Goal: Task Accomplishment & Management: Use online tool/utility

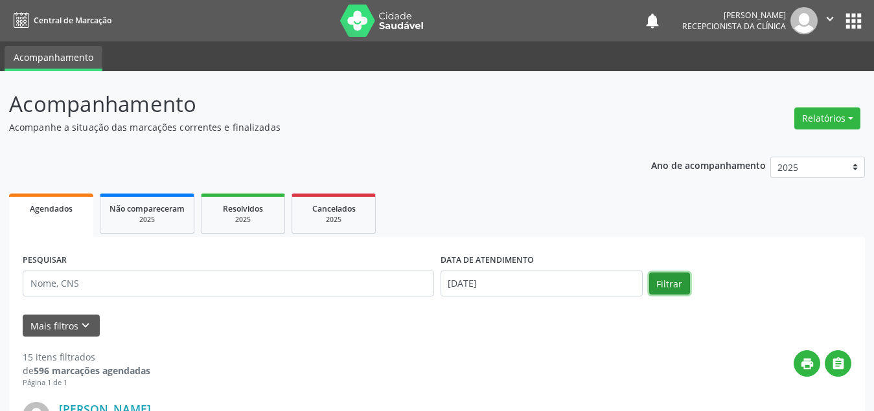
click at [663, 283] on button "Filtrar" at bounding box center [669, 284] width 41 height 22
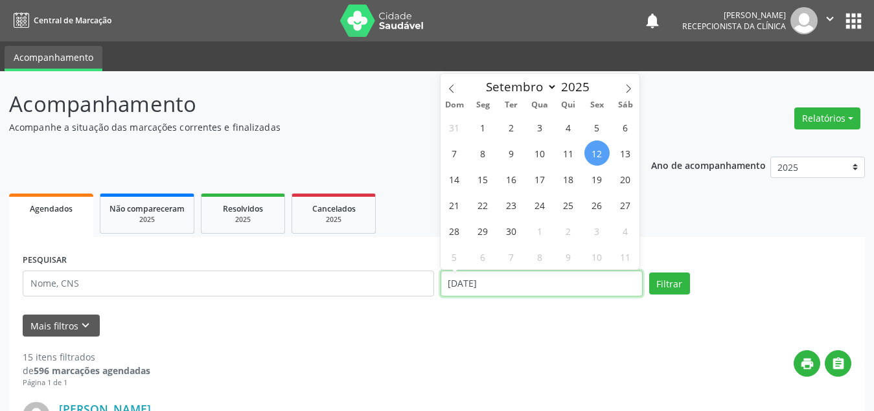
click at [574, 277] on input "[DATE]" at bounding box center [542, 284] width 202 height 26
click at [479, 203] on span "22" at bounding box center [482, 204] width 25 height 25
type input "22/09/2025"
click at [479, 203] on span "22" at bounding box center [482, 204] width 25 height 25
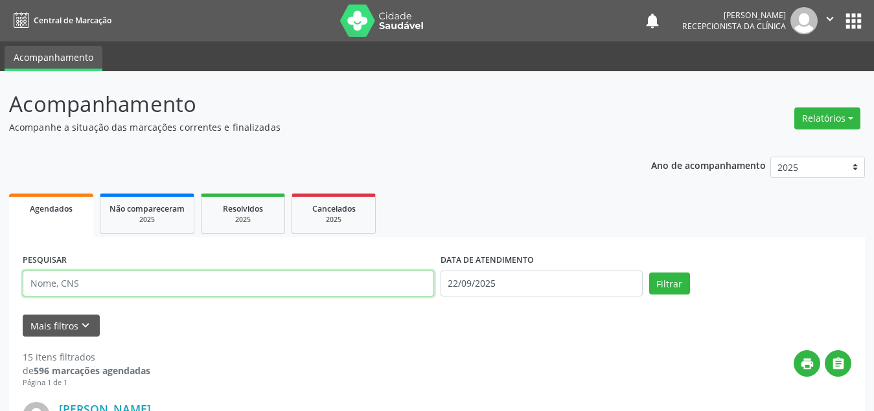
click at [226, 277] on input "text" at bounding box center [228, 284] width 411 height 26
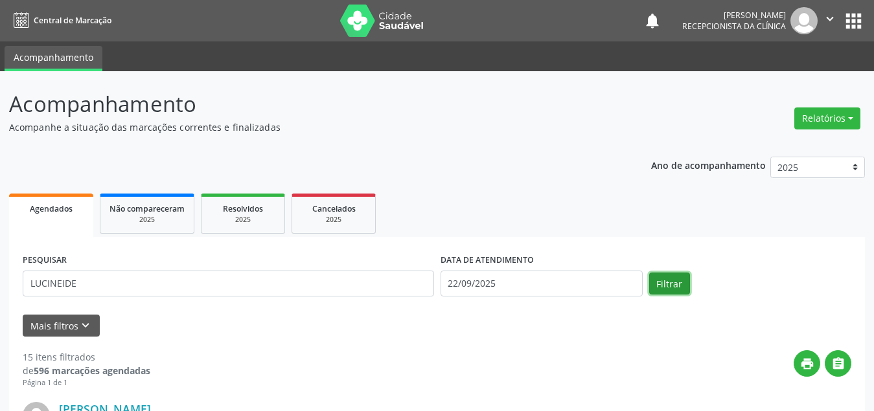
click at [667, 290] on button "Filtrar" at bounding box center [669, 284] width 41 height 22
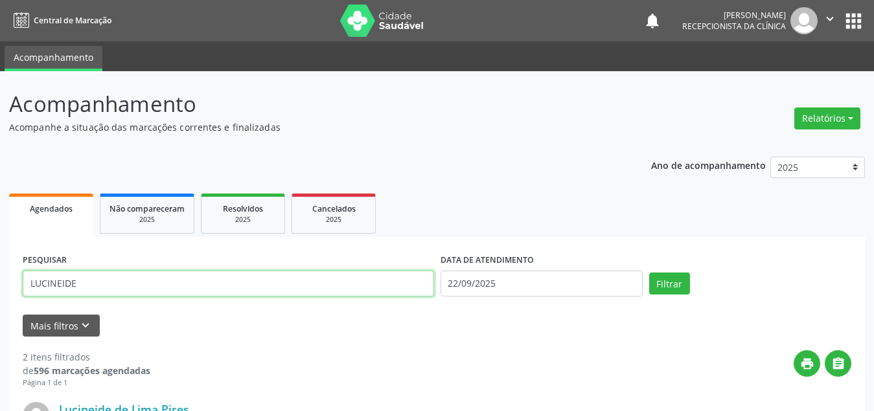
click at [138, 279] on input "LUCINEIDE" at bounding box center [228, 284] width 411 height 26
type input "LUCINEIDE DE LIMA"
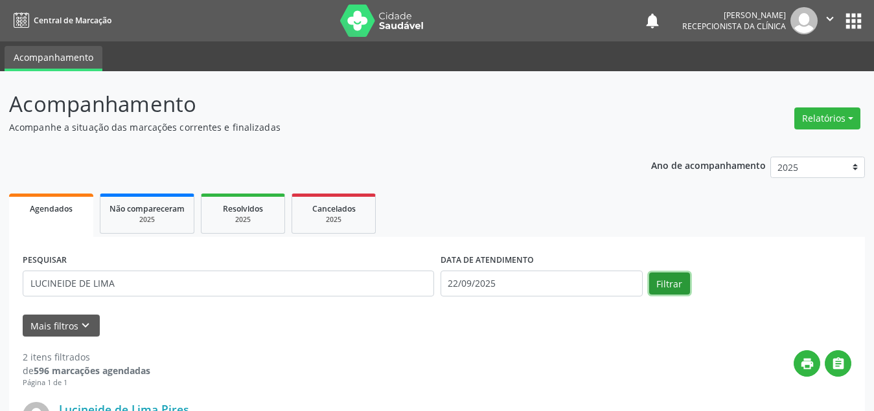
click at [660, 286] on button "Filtrar" at bounding box center [669, 284] width 41 height 22
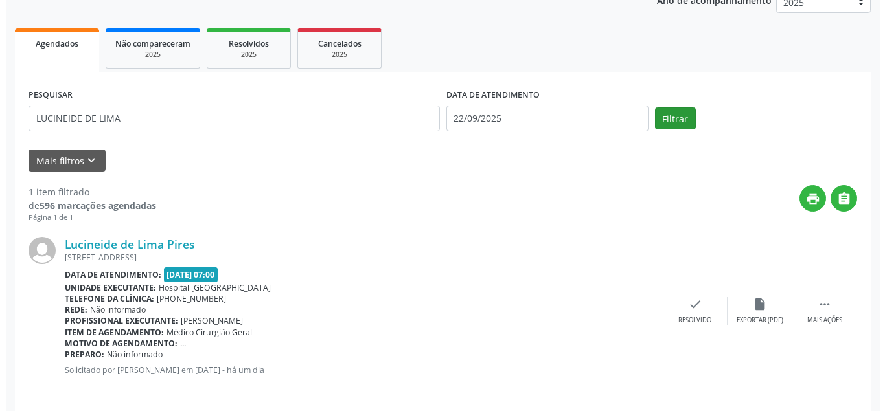
scroll to position [175, 0]
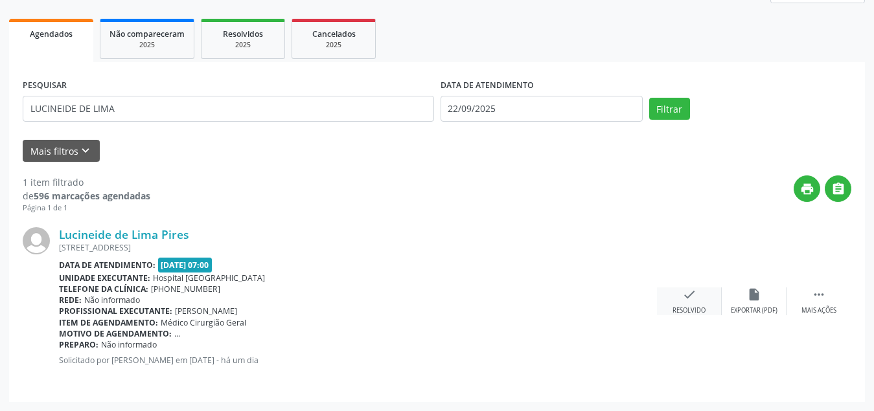
click at [683, 302] on div "check Resolvido" at bounding box center [689, 302] width 65 height 28
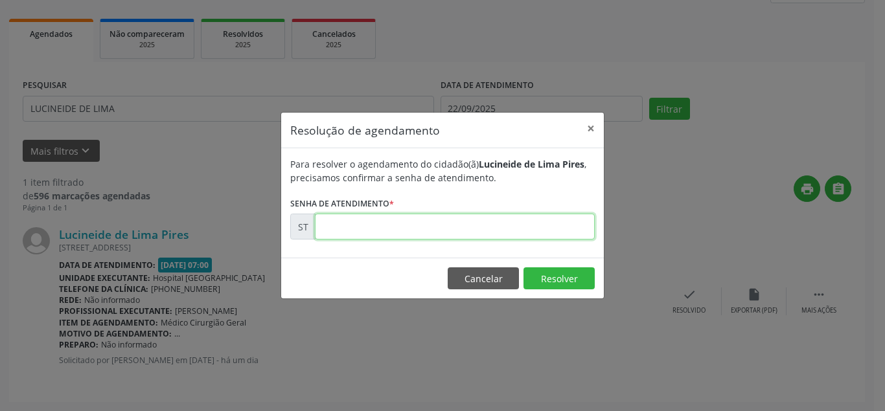
click at [510, 238] on input "text" at bounding box center [455, 227] width 280 height 26
type input "00021893"
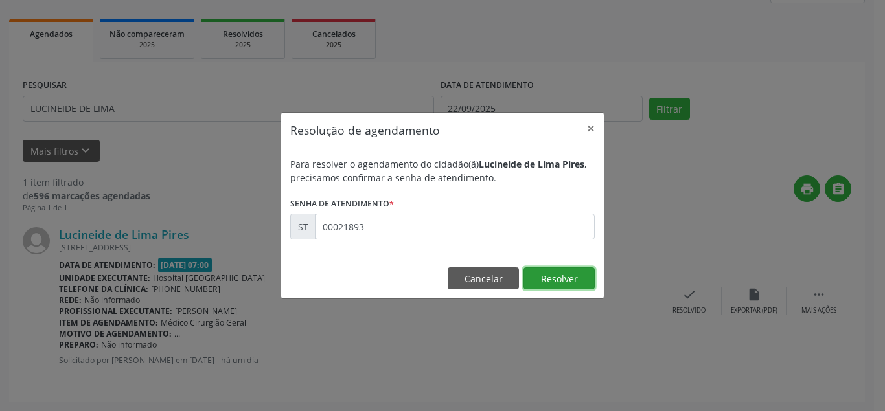
click at [557, 275] on button "Resolver" at bounding box center [559, 279] width 71 height 22
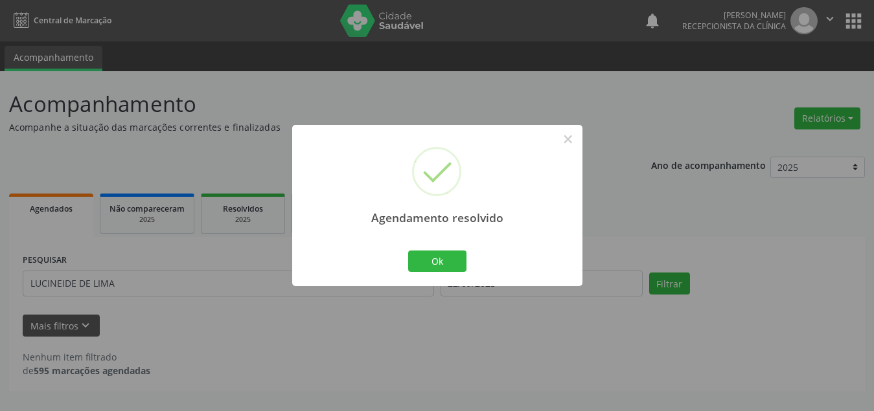
scroll to position [0, 0]
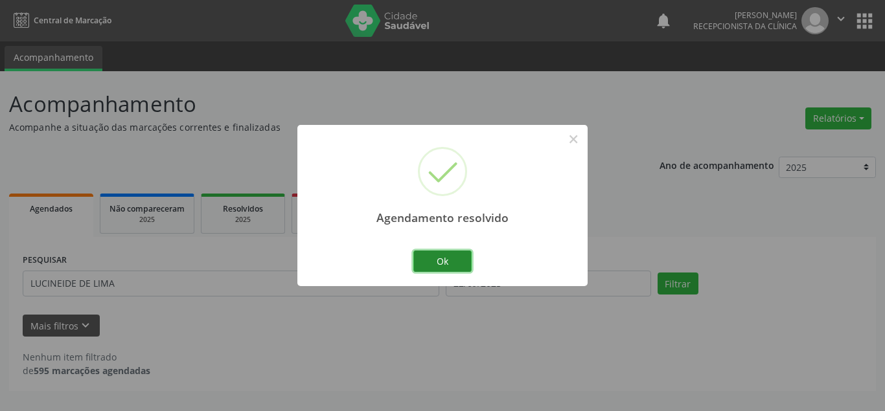
click at [418, 270] on button "Ok" at bounding box center [442, 262] width 58 height 22
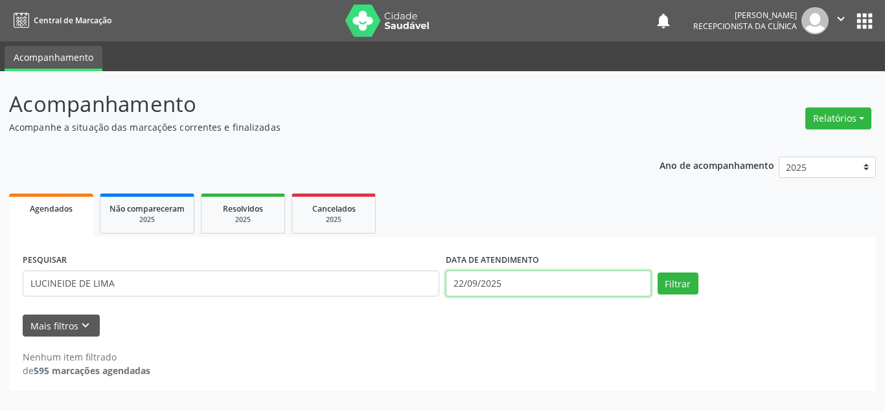
click at [531, 280] on input "22/09/2025" at bounding box center [548, 284] width 205 height 26
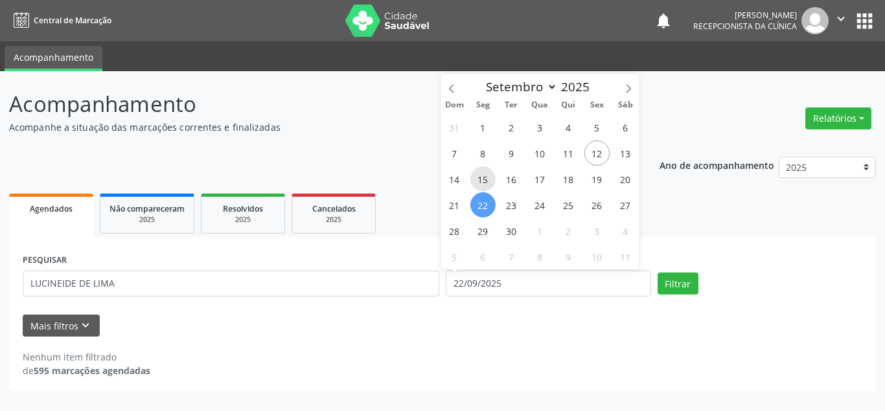
click at [484, 185] on span "15" at bounding box center [482, 179] width 25 height 25
type input "[DATE]"
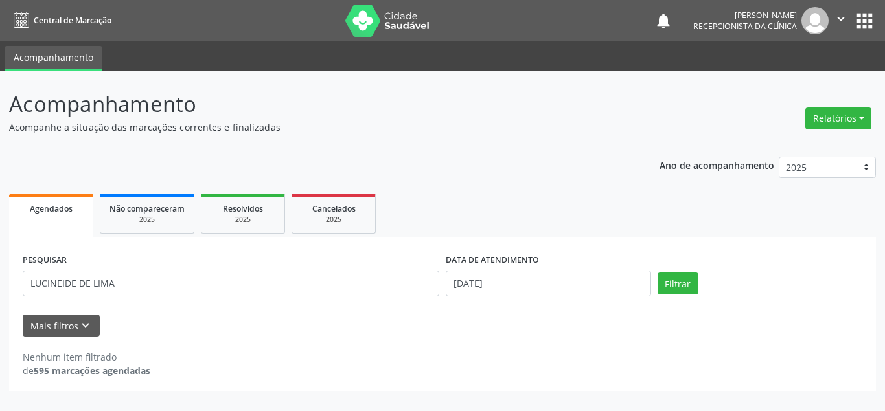
click at [290, 273] on div "PESQUISAR [PERSON_NAME][GEOGRAPHIC_DATA]" at bounding box center [230, 278] width 423 height 55
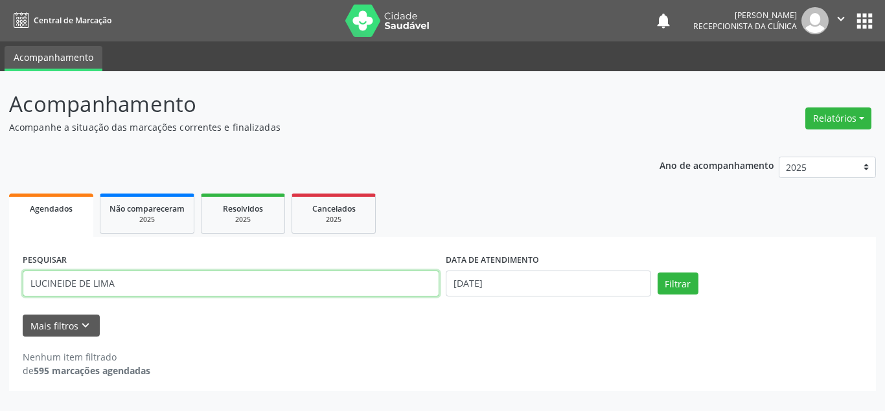
click at [288, 275] on input "LUCINEIDE DE LIMA" at bounding box center [231, 284] width 417 height 26
type input "L"
type input "JAILMA CO"
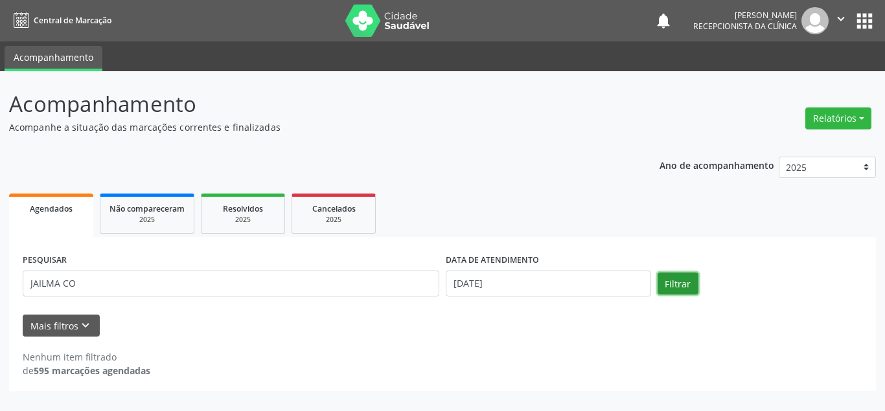
click at [683, 283] on button "Filtrar" at bounding box center [678, 284] width 41 height 22
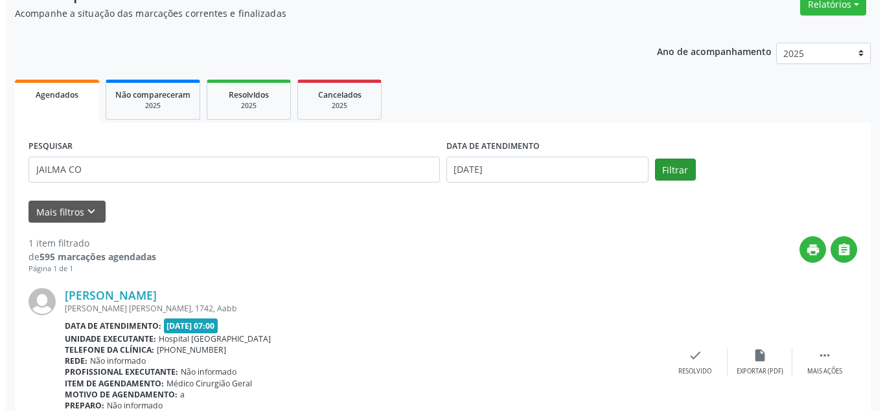
scroll to position [175, 0]
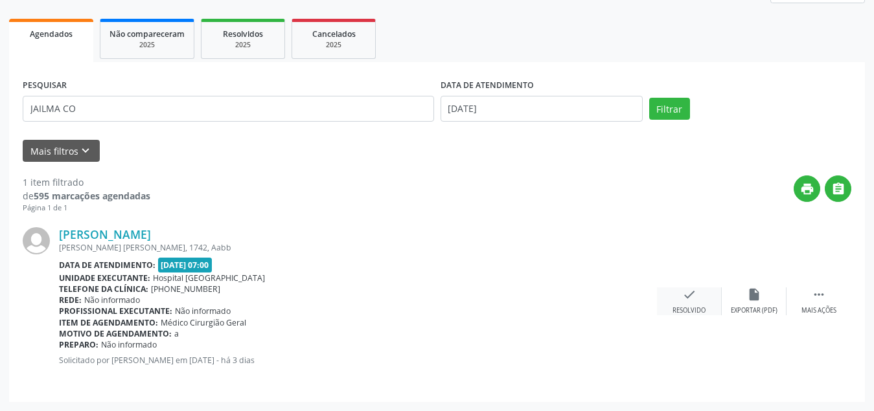
click at [694, 297] on icon "check" at bounding box center [689, 295] width 14 height 14
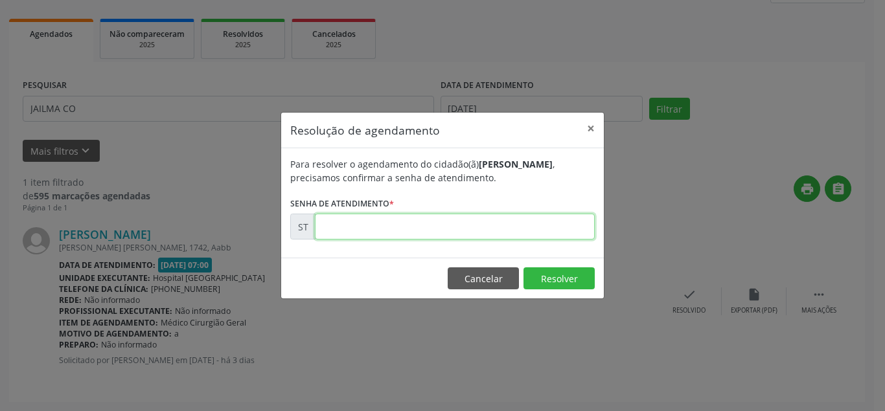
click at [527, 235] on input "text" at bounding box center [455, 227] width 280 height 26
type input "00021522"
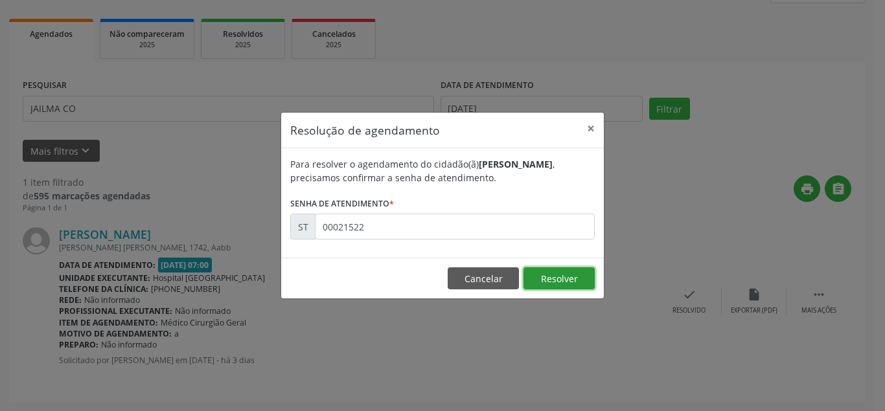
click at [566, 268] on button "Resolver" at bounding box center [559, 279] width 71 height 22
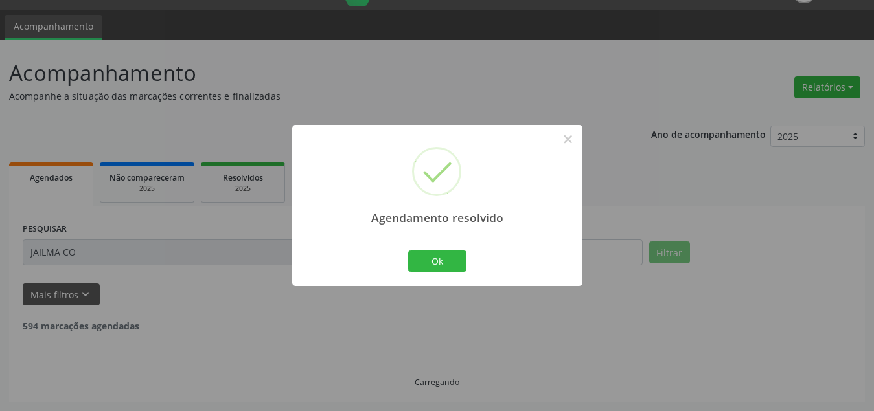
scroll to position [0, 0]
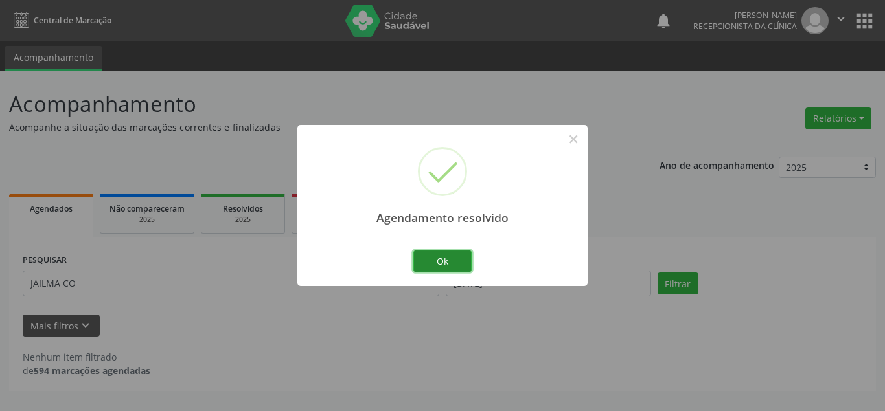
click at [437, 265] on button "Ok" at bounding box center [442, 262] width 58 height 22
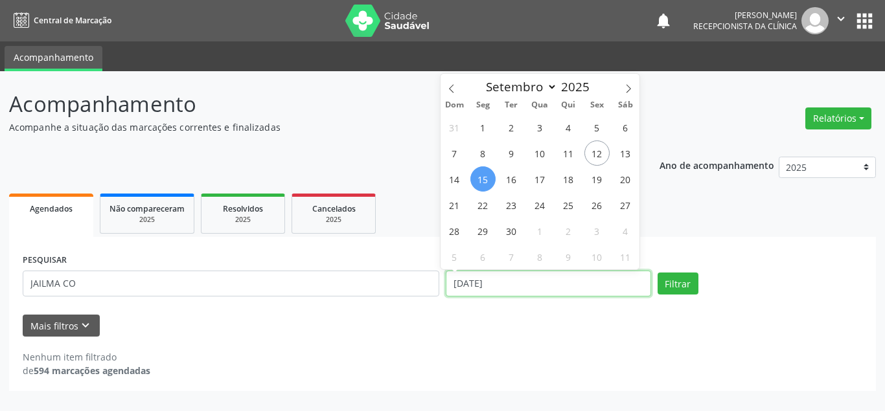
click at [548, 288] on input "[DATE]" at bounding box center [548, 284] width 205 height 26
click at [482, 180] on span "15" at bounding box center [482, 179] width 25 height 25
type input "[DATE]"
click at [482, 179] on span "15" at bounding box center [482, 179] width 25 height 25
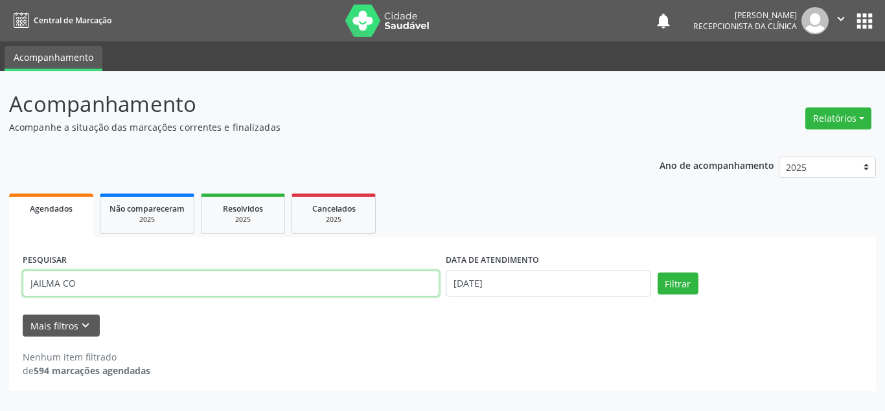
click at [280, 274] on input "JAILMA CO" at bounding box center [231, 284] width 417 height 26
type input "J"
type input "ROSIVA"
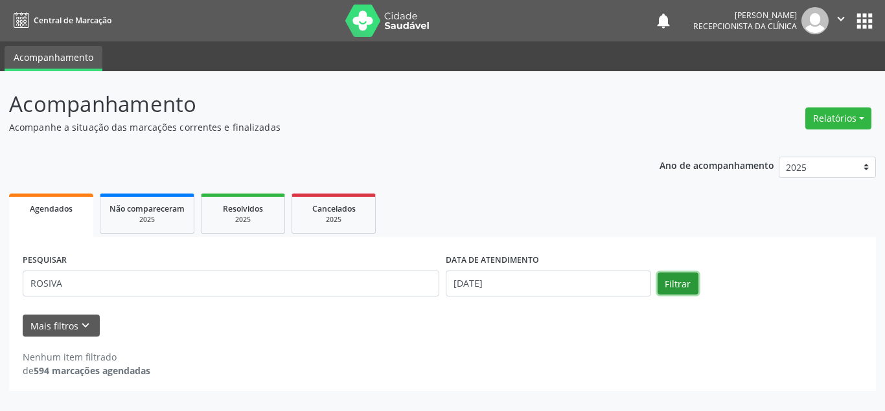
click at [679, 281] on button "Filtrar" at bounding box center [678, 284] width 41 height 22
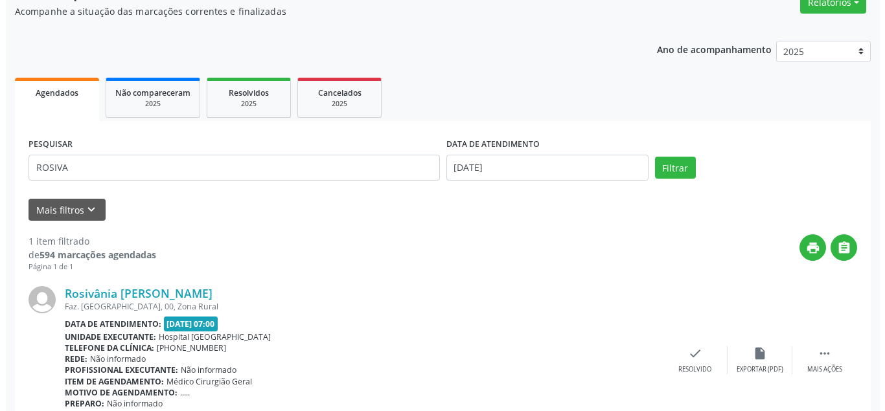
scroll to position [175, 0]
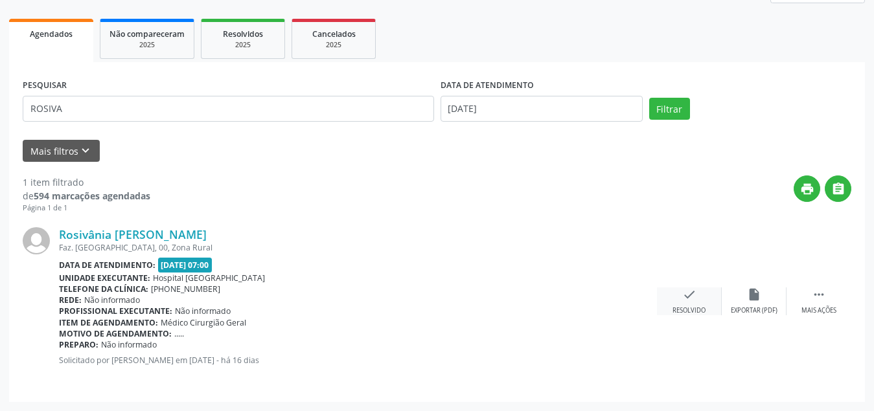
click at [692, 293] on icon "check" at bounding box center [689, 295] width 14 height 14
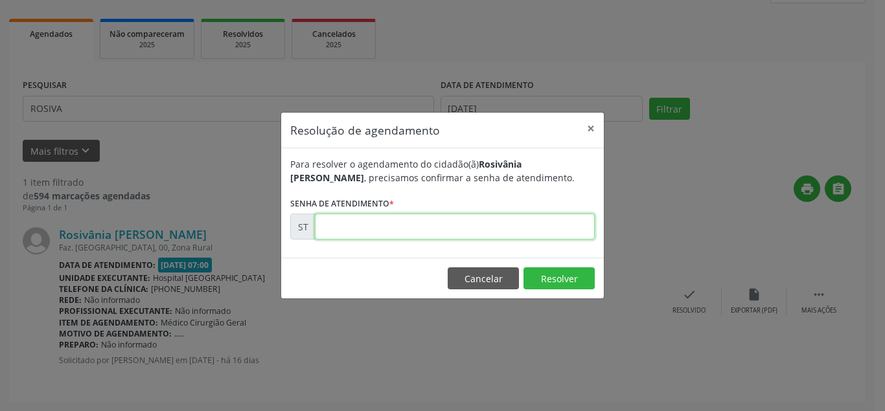
click at [510, 229] on input "text" at bounding box center [455, 227] width 280 height 26
type input "00019375"
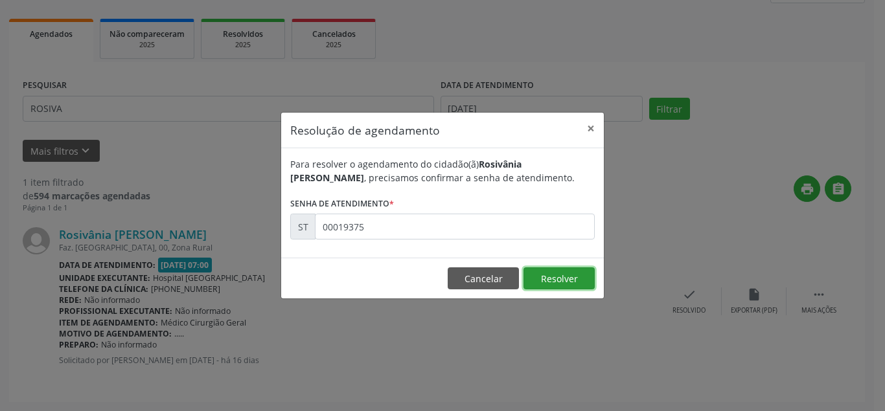
click at [575, 280] on button "Resolver" at bounding box center [559, 279] width 71 height 22
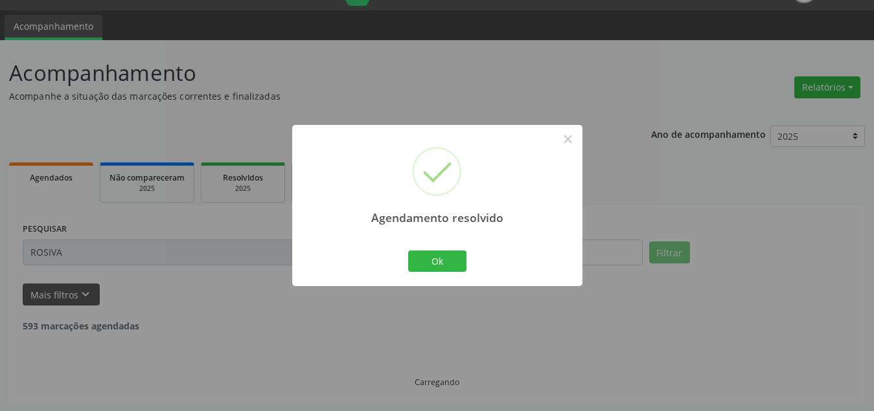
scroll to position [0, 0]
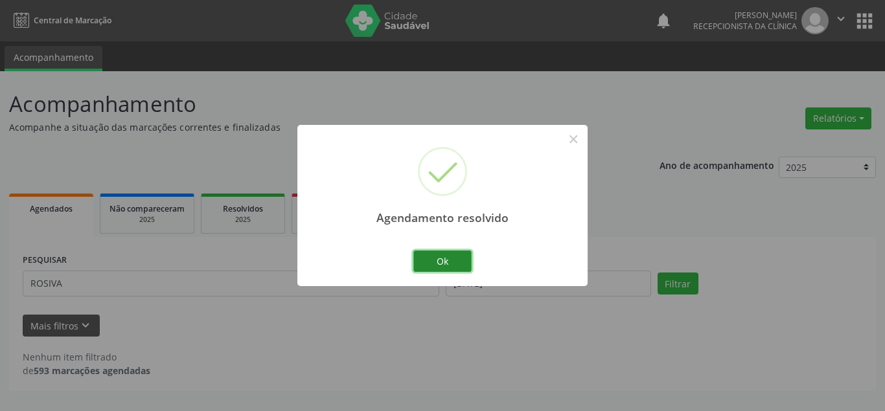
click at [450, 255] on button "Ok" at bounding box center [442, 262] width 58 height 22
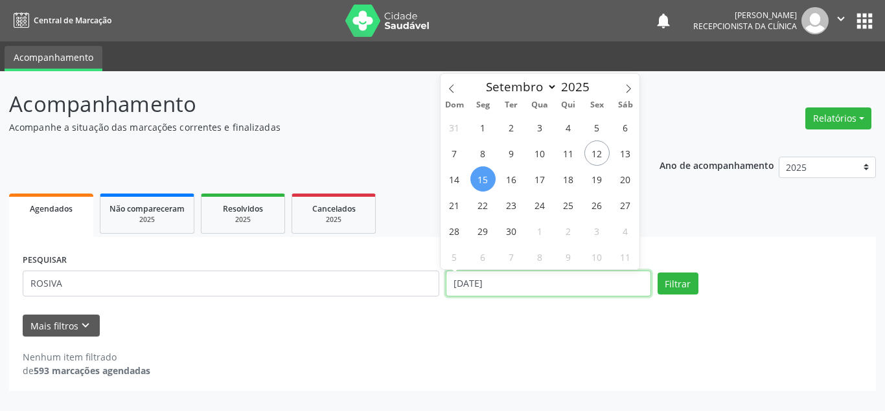
drag, startPoint x: 544, startPoint y: 295, endPoint x: 551, endPoint y: 286, distance: 11.5
click at [548, 290] on input "[DATE]" at bounding box center [548, 284] width 205 height 26
click at [485, 213] on span "22" at bounding box center [482, 204] width 25 height 25
type input "22/09/2025"
click at [485, 213] on span "22" at bounding box center [482, 204] width 25 height 25
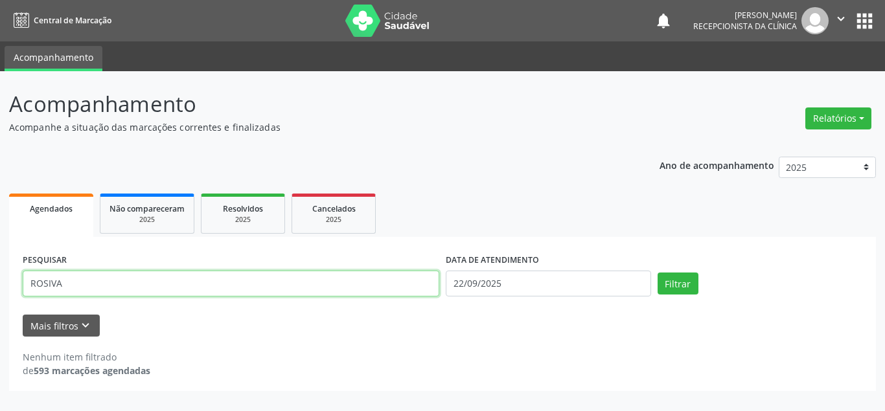
click at [335, 288] on input "ROSIVA" at bounding box center [231, 284] width 417 height 26
type input "R"
type input "[PERSON_NAME]"
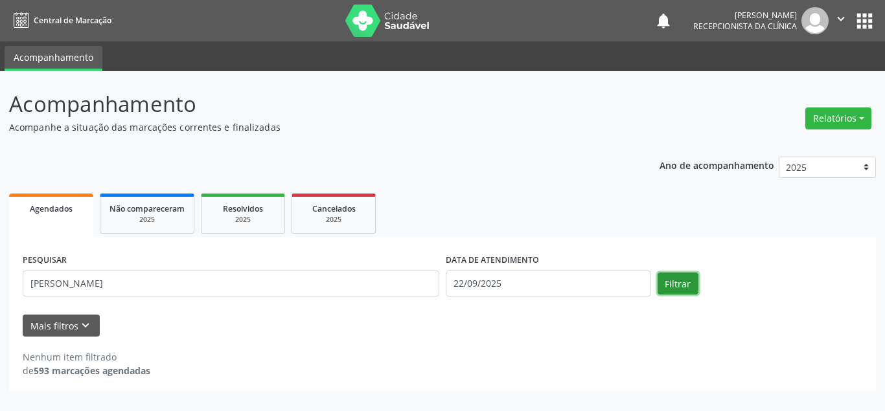
click at [666, 289] on button "Filtrar" at bounding box center [678, 284] width 41 height 22
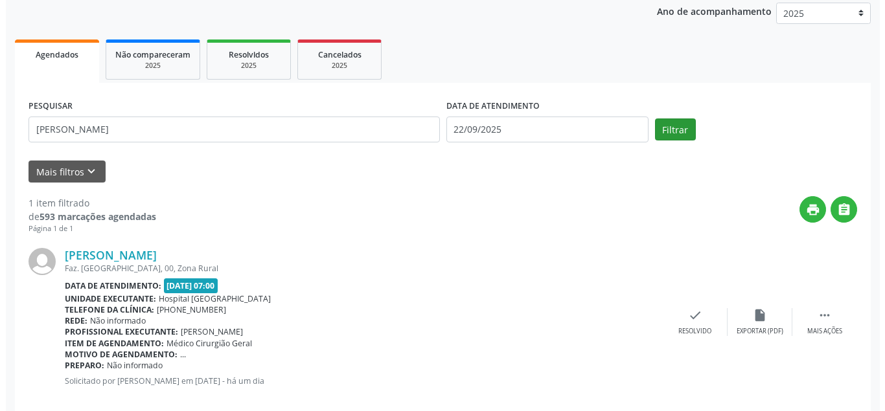
scroll to position [175, 0]
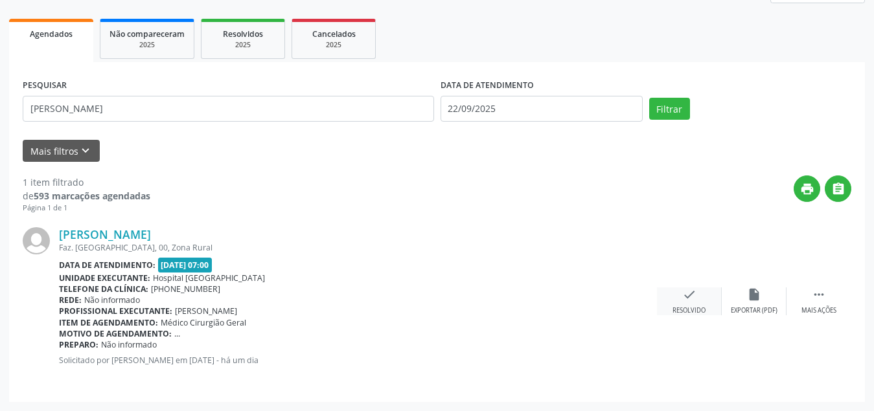
click at [682, 297] on icon "check" at bounding box center [689, 295] width 14 height 14
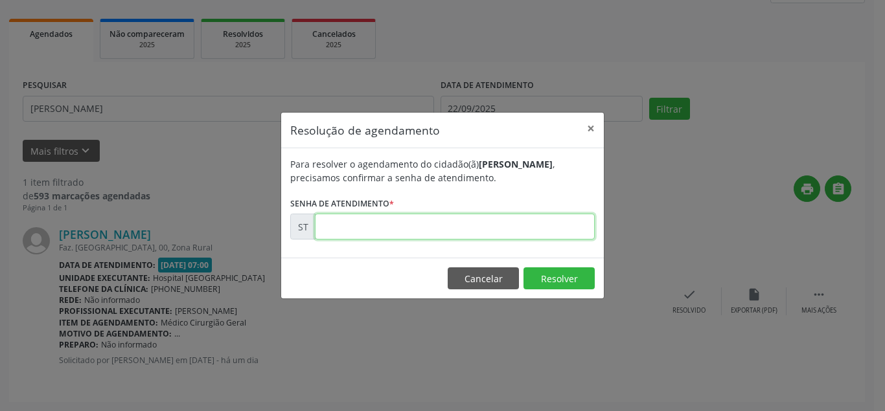
click at [525, 237] on input "text" at bounding box center [455, 227] width 280 height 26
type input "00021869"
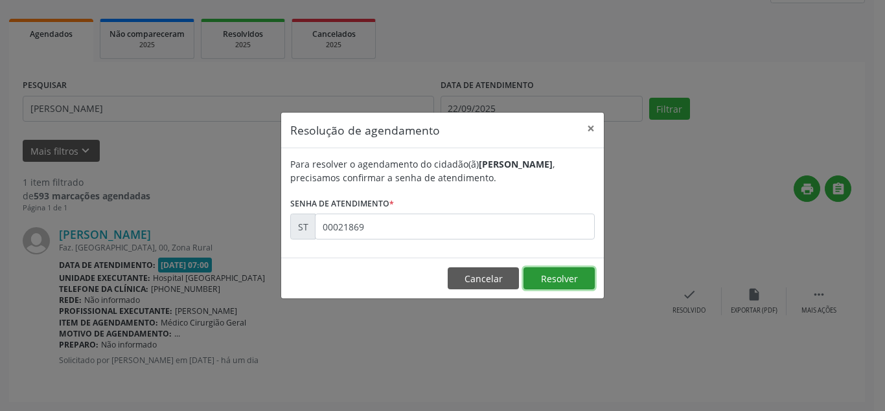
click at [559, 282] on button "Resolver" at bounding box center [559, 279] width 71 height 22
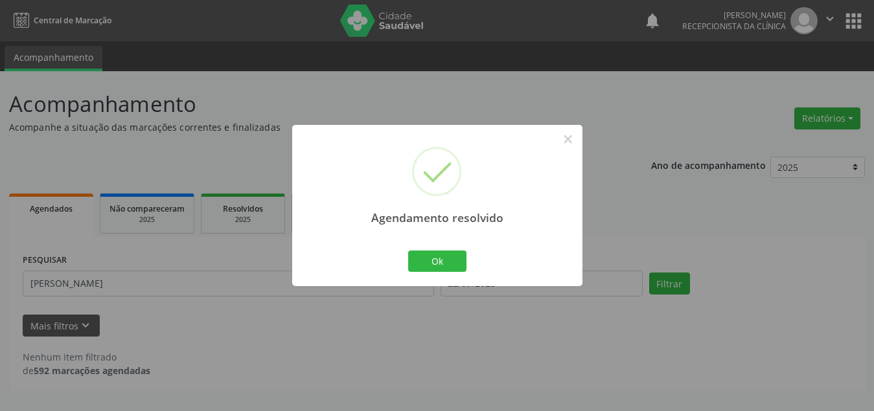
scroll to position [0, 0]
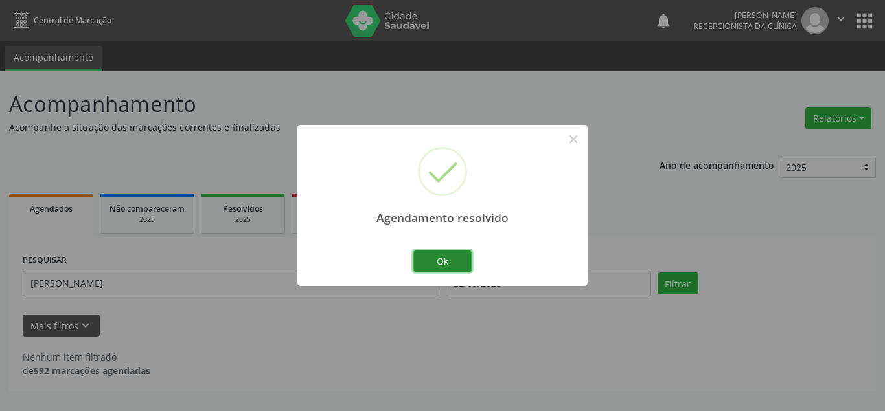
click at [448, 268] on button "Ok" at bounding box center [442, 262] width 58 height 22
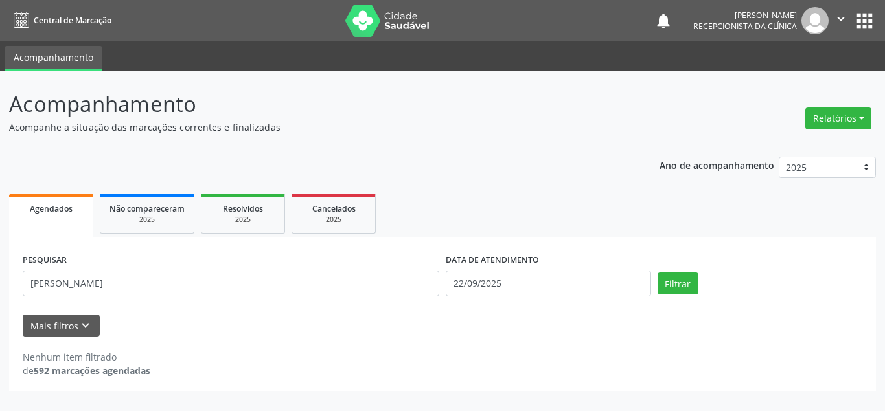
click at [555, 297] on div "DATA DE ATENDIMENTO [DATE]" at bounding box center [549, 278] width 212 height 55
click at [553, 289] on input "22/09/2025" at bounding box center [548, 284] width 205 height 26
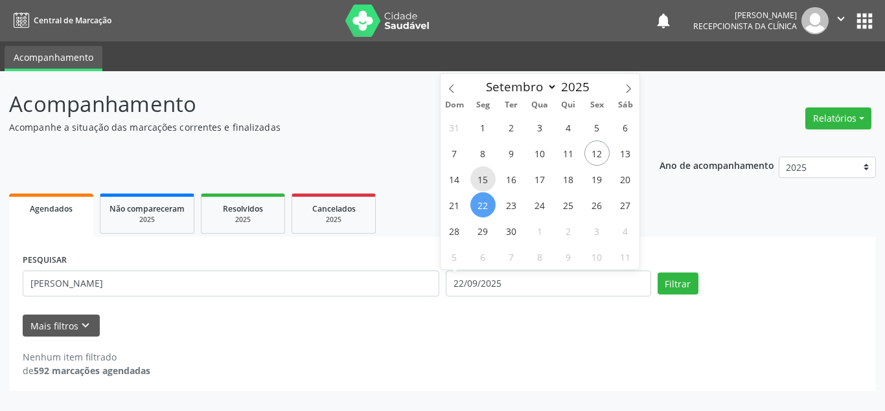
click at [484, 172] on span "15" at bounding box center [482, 179] width 25 height 25
type input "[DATE]"
click at [487, 173] on span "15" at bounding box center [482, 179] width 25 height 25
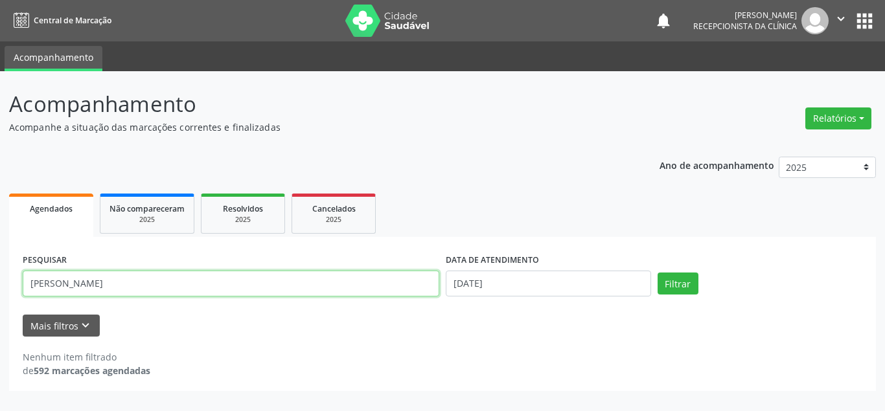
click at [353, 288] on input "[PERSON_NAME]" at bounding box center [231, 284] width 417 height 26
type input "M"
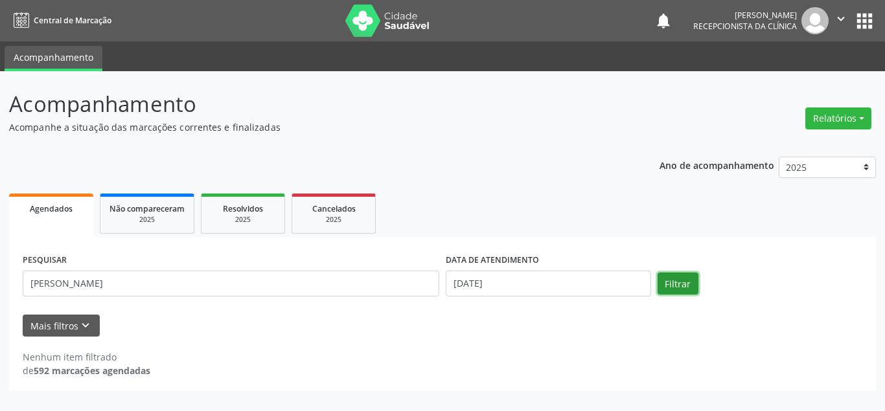
click at [683, 283] on button "Filtrar" at bounding box center [678, 284] width 41 height 22
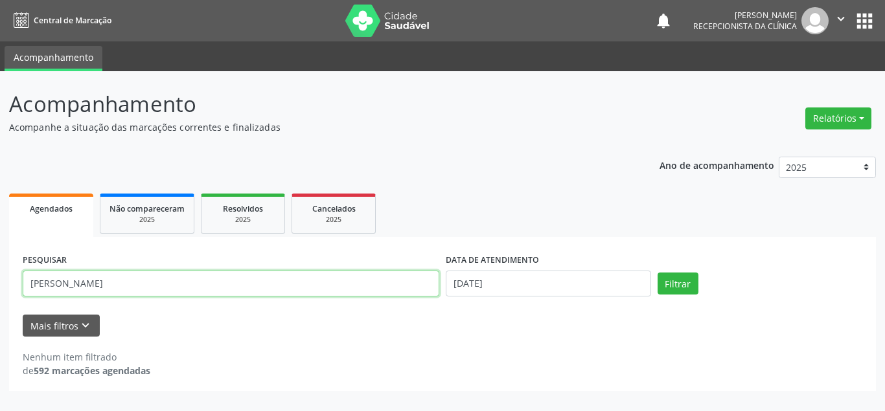
click at [312, 290] on input "[PERSON_NAME]" at bounding box center [231, 284] width 417 height 26
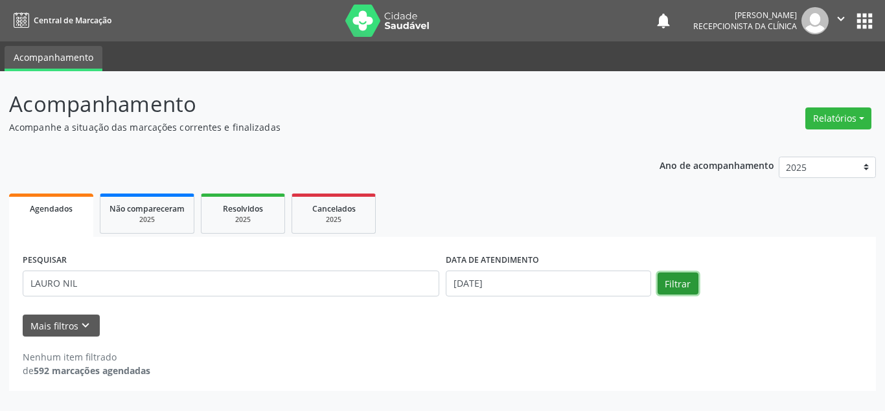
click at [688, 281] on button "Filtrar" at bounding box center [678, 284] width 41 height 22
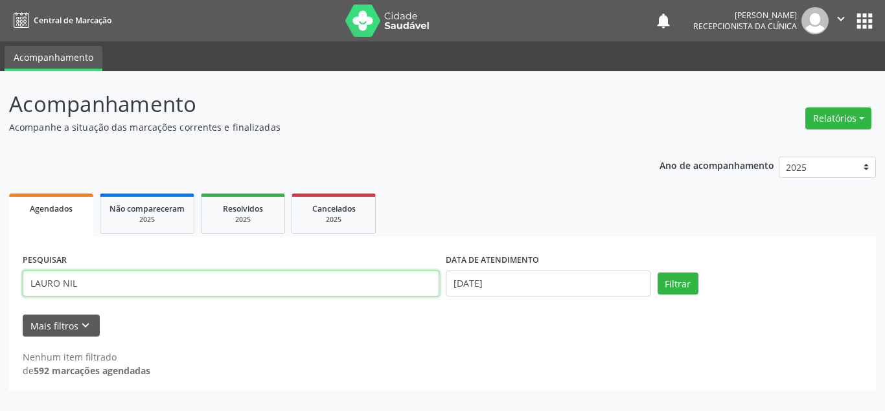
click at [268, 289] on input "LAURO NIL" at bounding box center [231, 284] width 417 height 26
type input "LAURO"
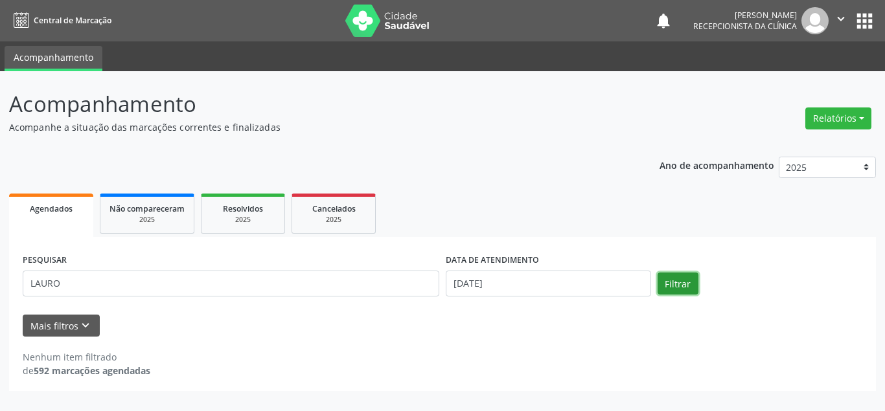
click at [667, 286] on button "Filtrar" at bounding box center [678, 284] width 41 height 22
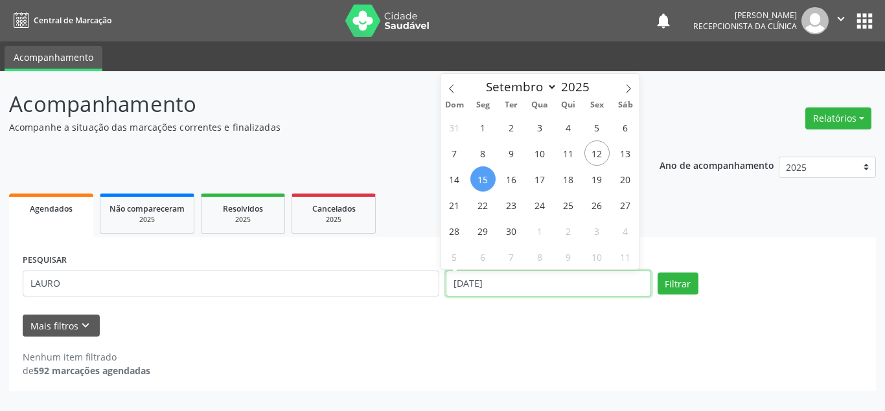
click at [590, 288] on input "[DATE]" at bounding box center [548, 284] width 205 height 26
click at [514, 180] on span "16" at bounding box center [511, 179] width 25 height 25
type input "[DATE]"
click at [514, 180] on div "Ano de acompanhamento 2025 2024 Agendados Não compareceram 2025 Resolvidos 2025…" at bounding box center [442, 270] width 867 height 244
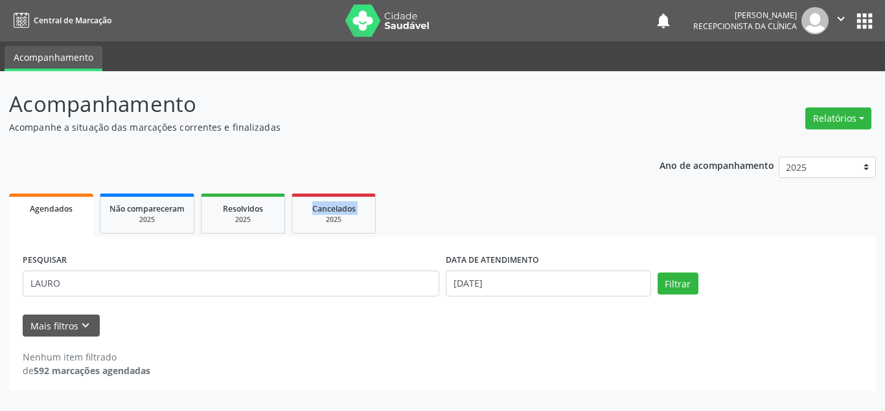
click at [514, 180] on div "Ano de acompanhamento 2025 2024 Agendados Não compareceram 2025 Resolvidos 2025…" at bounding box center [442, 270] width 867 height 244
click at [338, 268] on div "PESQUISAR LAURO" at bounding box center [230, 278] width 423 height 55
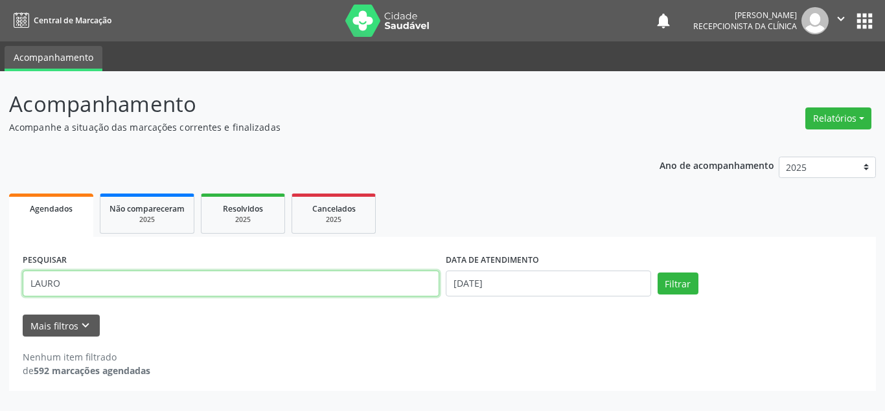
click at [366, 283] on input "LAURO" at bounding box center [231, 284] width 417 height 26
type input "L"
type input "[PERSON_NAME]"
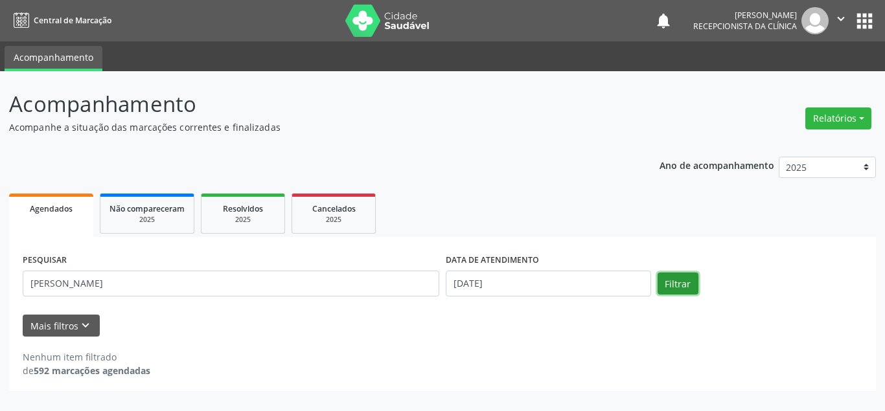
click at [680, 290] on button "Filtrar" at bounding box center [678, 284] width 41 height 22
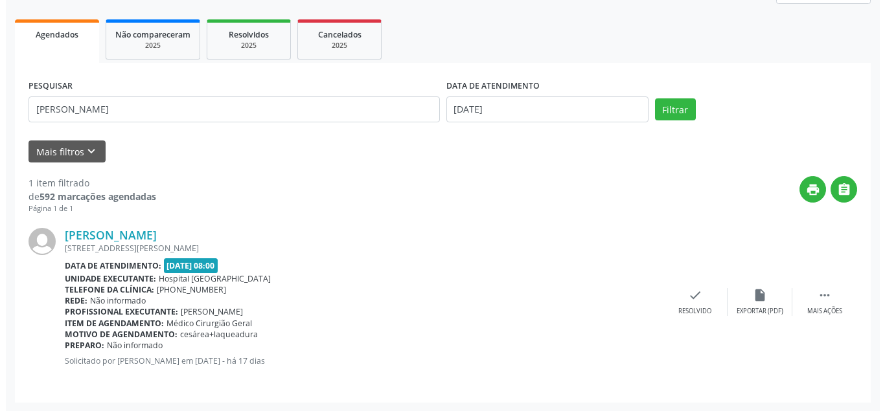
scroll to position [175, 0]
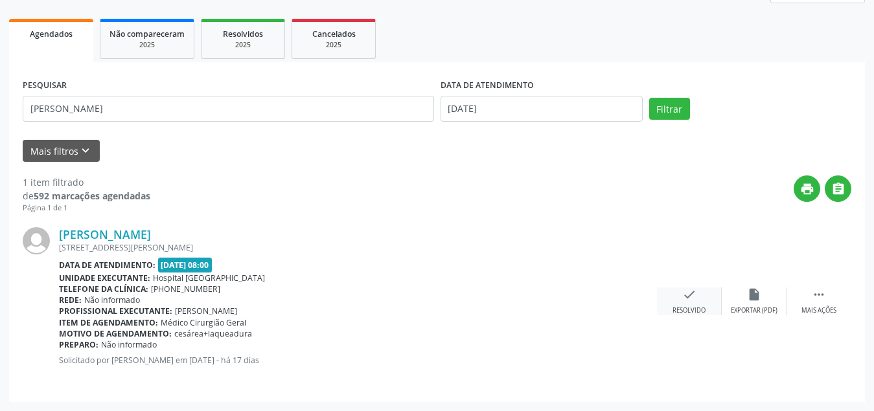
click at [692, 297] on icon "check" at bounding box center [689, 295] width 14 height 14
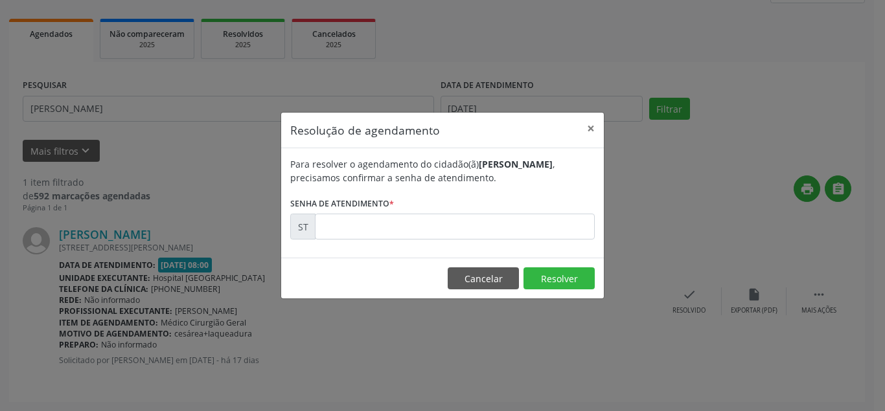
click at [513, 241] on div "Para resolver o agendamento do cidadão(ã) [PERSON_NAME] , precisamos confirmar …" at bounding box center [442, 203] width 323 height 110
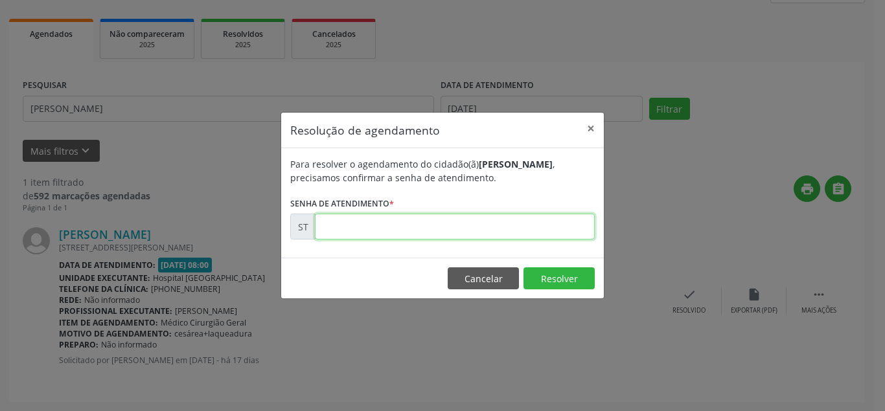
click at [515, 235] on input "text" at bounding box center [455, 227] width 280 height 26
type input "00018855"
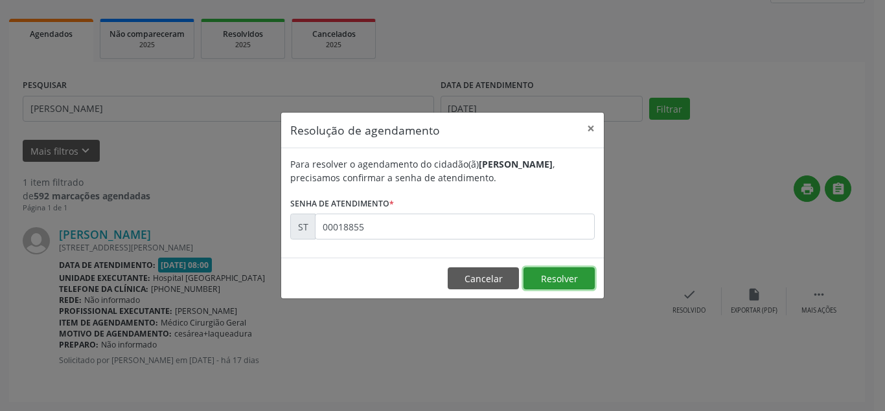
click at [550, 281] on button "Resolver" at bounding box center [559, 279] width 71 height 22
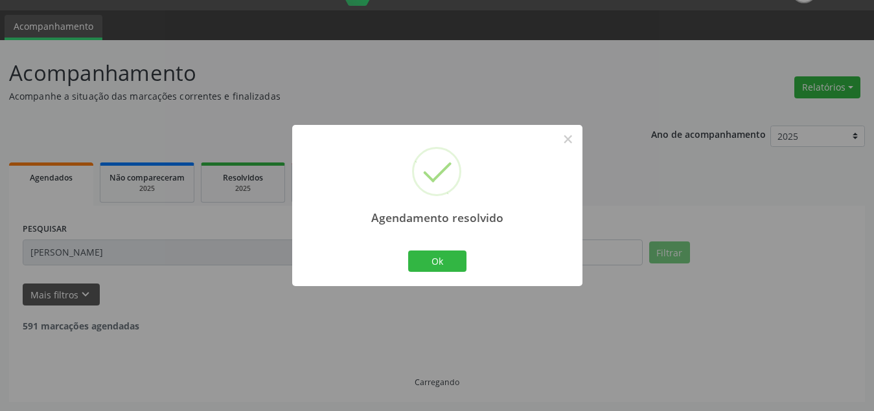
scroll to position [0, 0]
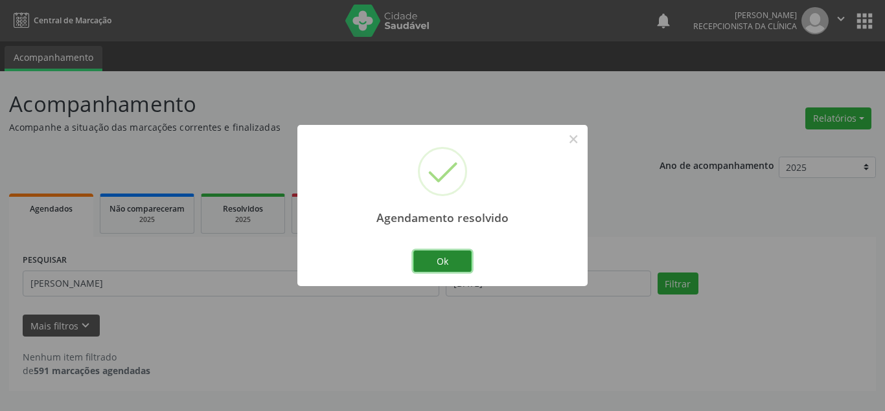
click at [456, 260] on button "Ok" at bounding box center [442, 262] width 58 height 22
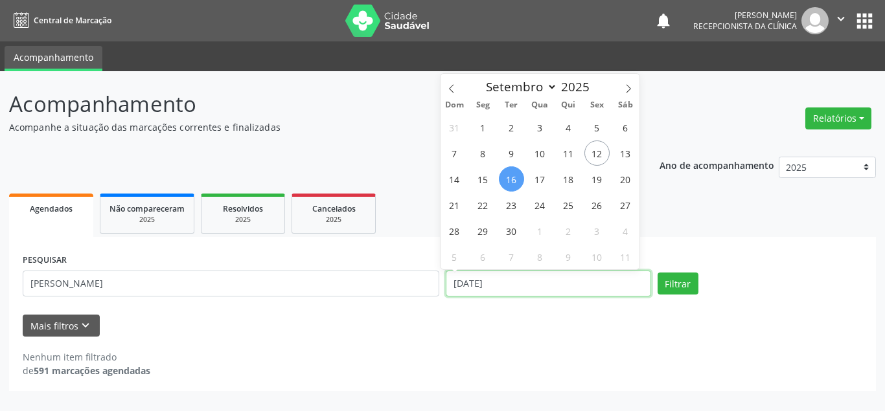
click at [535, 286] on input "[DATE]" at bounding box center [548, 284] width 205 height 26
click at [483, 206] on span "22" at bounding box center [482, 204] width 25 height 25
type input "22/09/2025"
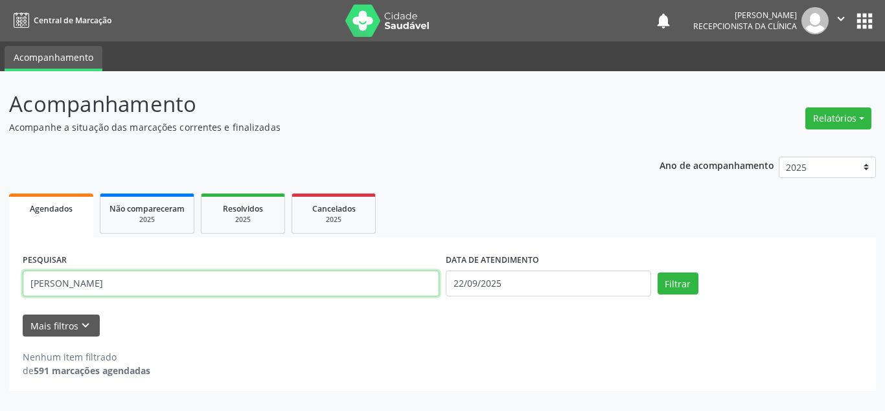
click at [340, 281] on input "[PERSON_NAME]" at bounding box center [231, 284] width 417 height 26
type input "M"
type input "ELLE"
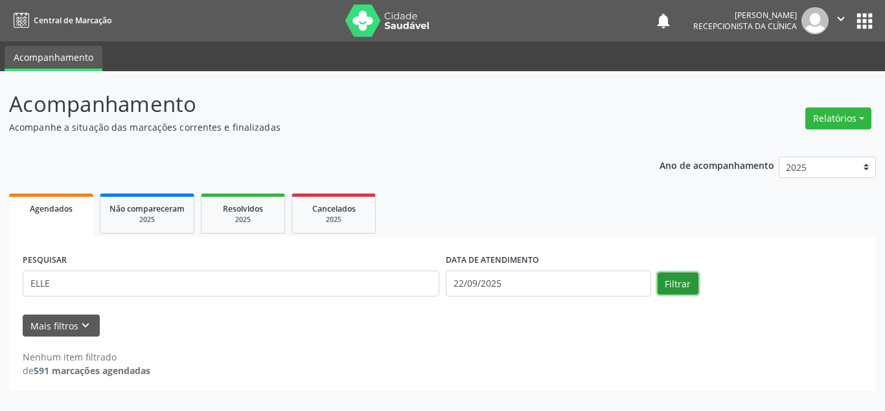
click at [680, 286] on button "Filtrar" at bounding box center [678, 284] width 41 height 22
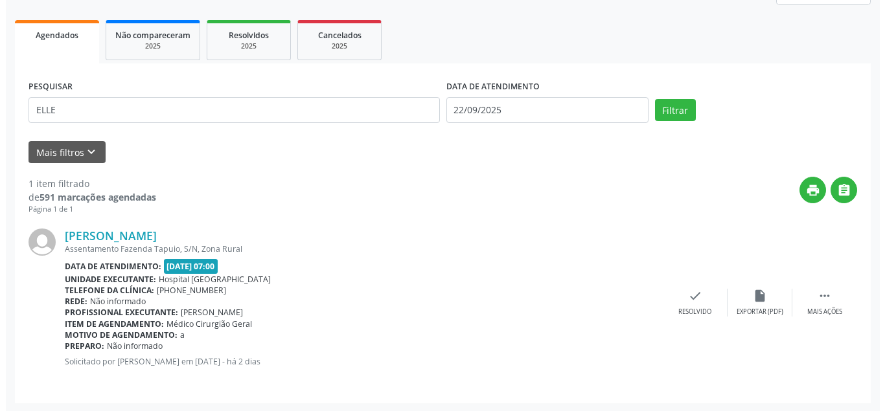
scroll to position [175, 0]
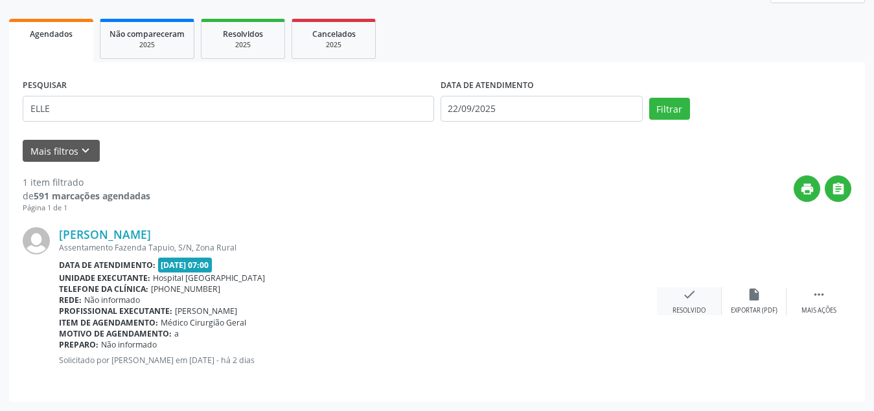
click at [684, 302] on div "check Resolvido" at bounding box center [689, 302] width 65 height 28
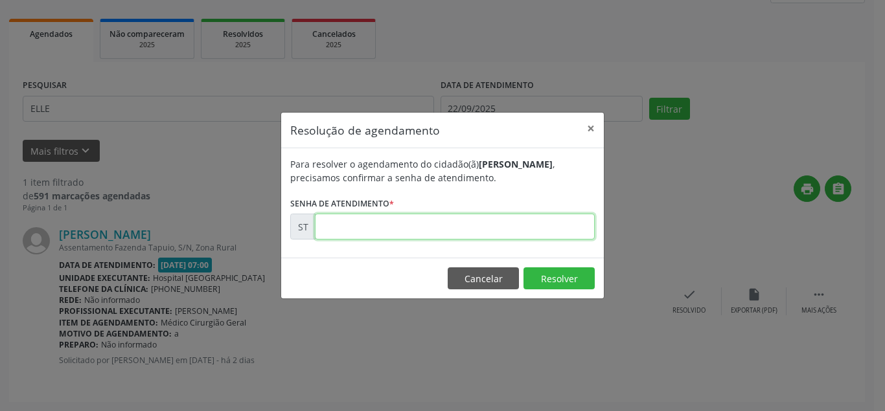
click at [549, 229] on input "text" at bounding box center [455, 227] width 280 height 26
type input "00021727"
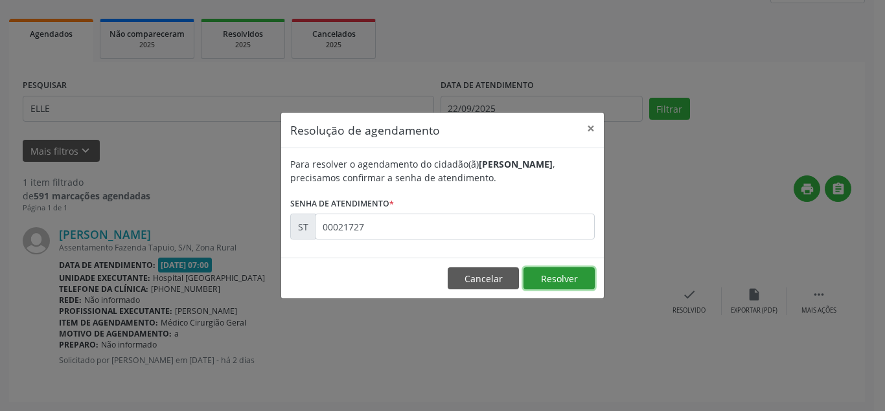
click at [568, 277] on button "Resolver" at bounding box center [559, 279] width 71 height 22
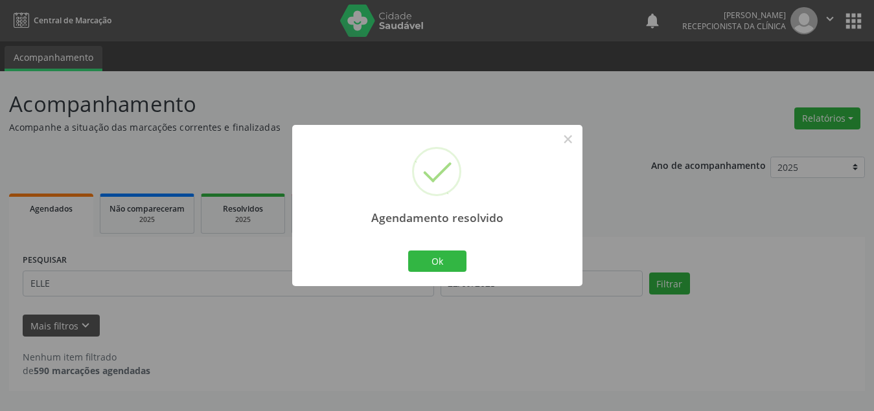
scroll to position [0, 0]
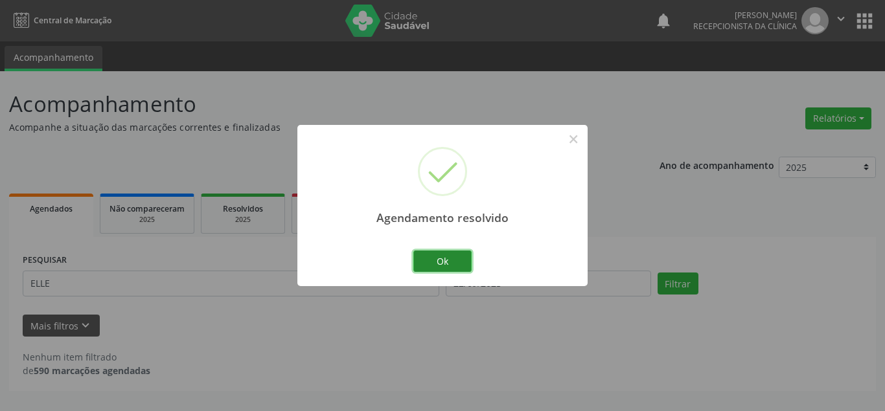
click at [446, 267] on button "Ok" at bounding box center [442, 262] width 58 height 22
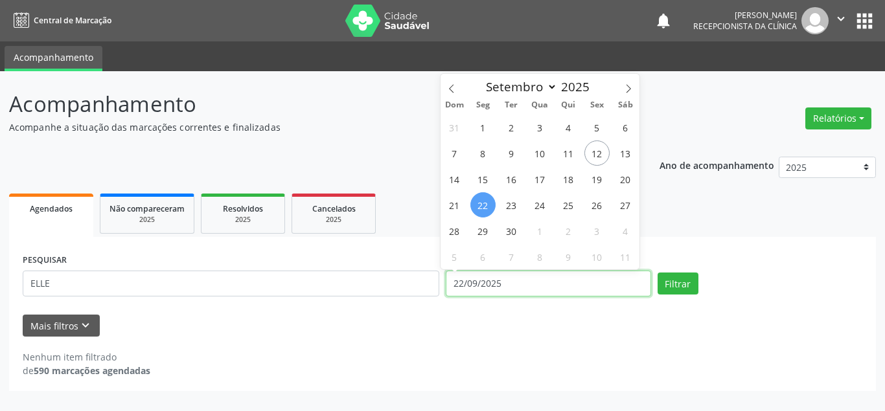
click at [605, 282] on input "22/09/2025" at bounding box center [548, 284] width 205 height 26
click at [510, 155] on span "9" at bounding box center [511, 153] width 25 height 25
type input "09/09/2025"
click at [510, 155] on span "9" at bounding box center [511, 153] width 25 height 25
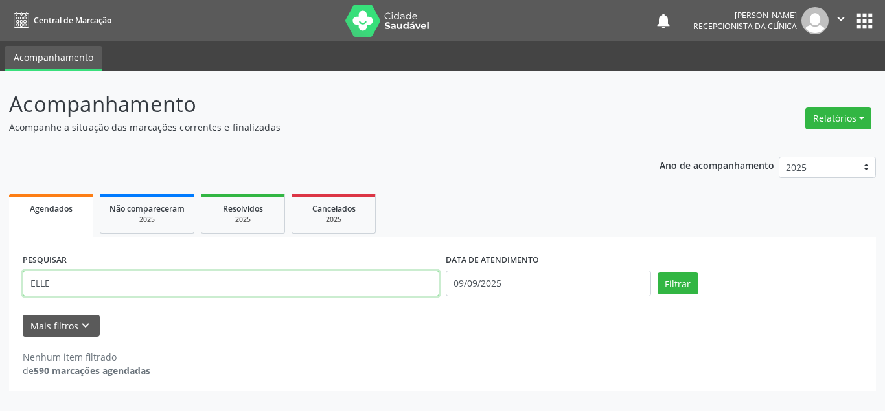
click at [304, 274] on input "ELLE" at bounding box center [231, 284] width 417 height 26
type input "E"
type input "F"
type input "[PERSON_NAME]"
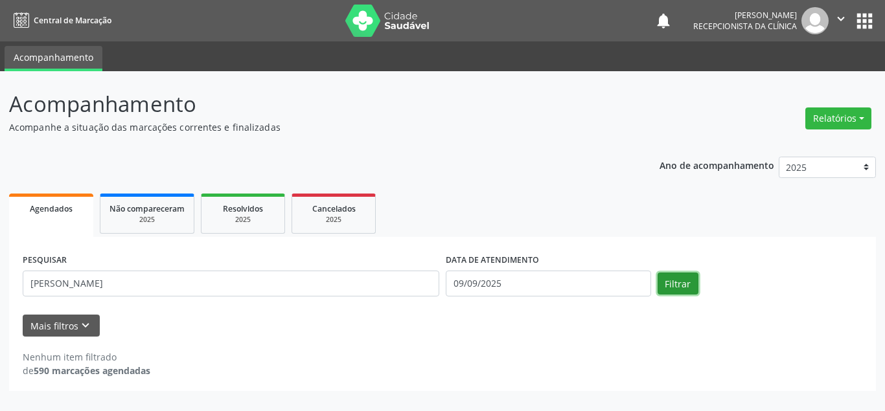
click at [679, 286] on button "Filtrar" at bounding box center [678, 284] width 41 height 22
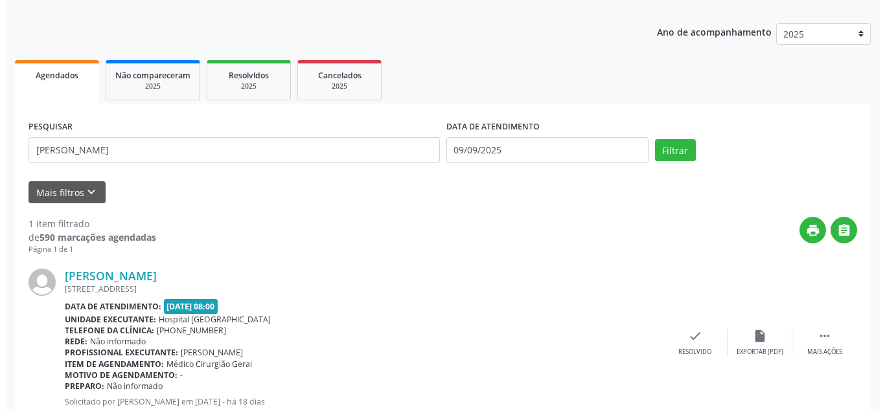
scroll to position [175, 0]
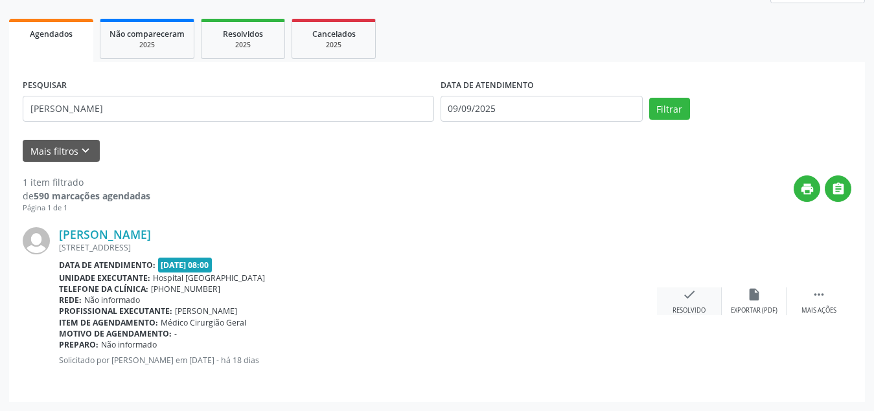
click at [681, 304] on div "check Resolvido" at bounding box center [689, 302] width 65 height 28
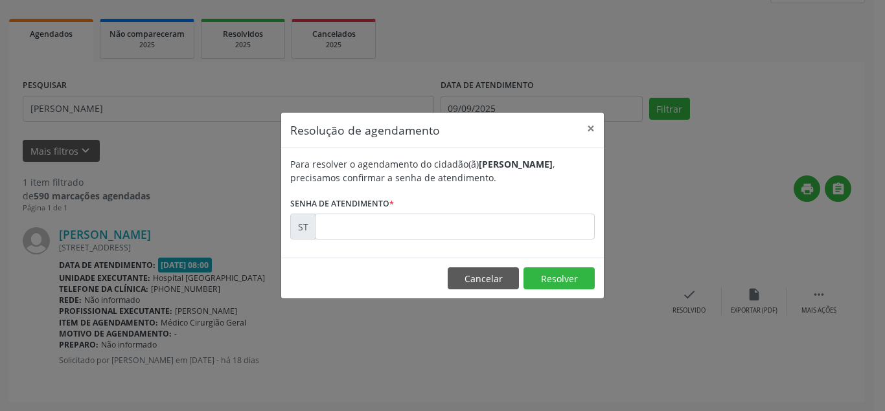
click at [564, 240] on div "Para resolver o agendamento do cidadão(ã) [PERSON_NAME] , precisamos confirmar …" at bounding box center [442, 203] width 323 height 110
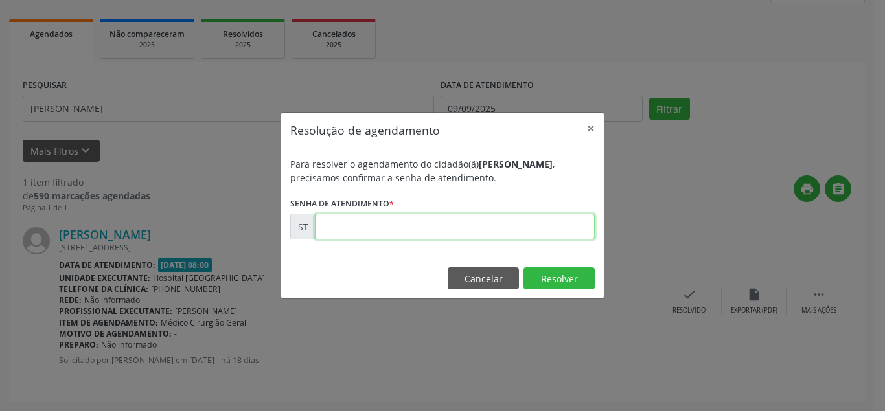
click at [570, 229] on input "text" at bounding box center [455, 227] width 280 height 26
type input "0"
type input "00018071"
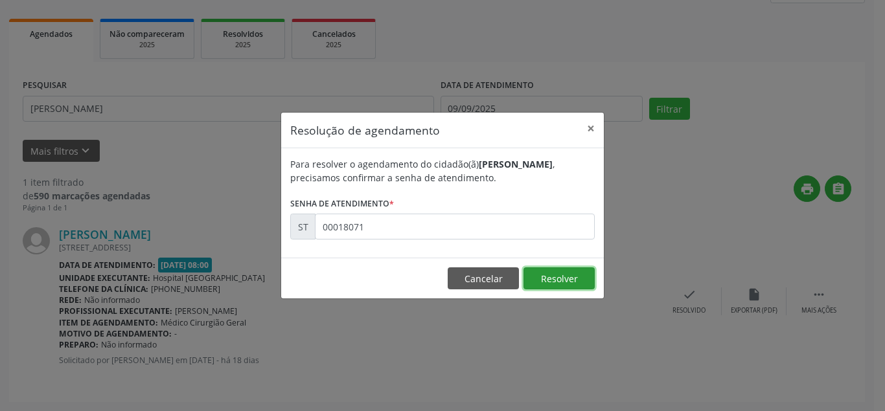
click at [562, 285] on button "Resolver" at bounding box center [559, 279] width 71 height 22
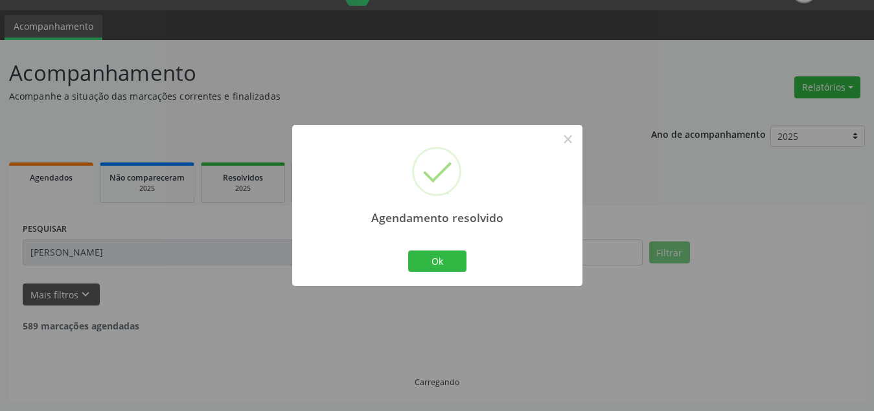
scroll to position [0, 0]
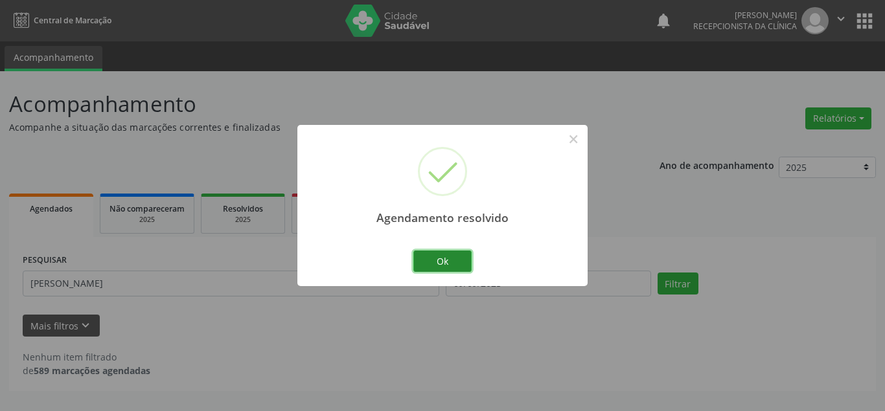
click at [463, 268] on button "Ok" at bounding box center [442, 262] width 58 height 22
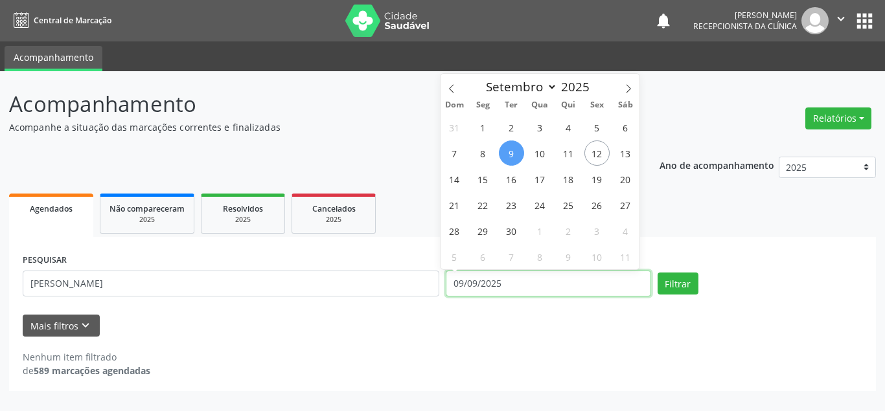
click at [572, 290] on input "09/09/2025" at bounding box center [548, 284] width 205 height 26
click at [482, 208] on span "22" at bounding box center [482, 204] width 25 height 25
type input "22/09/2025"
click at [482, 208] on span "22" at bounding box center [482, 204] width 25 height 25
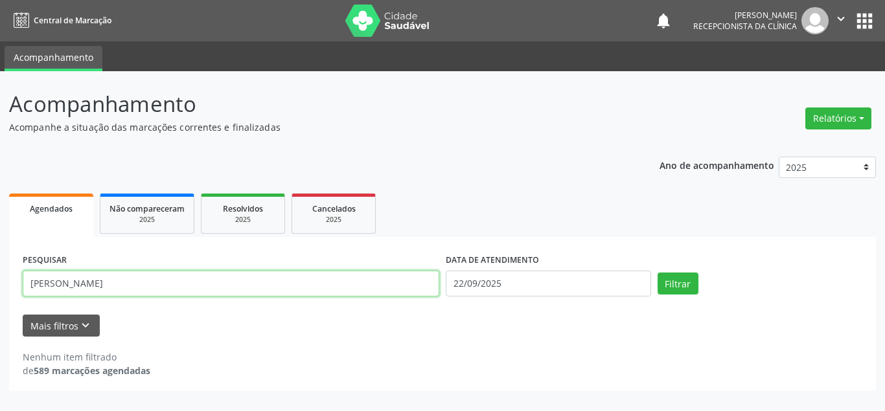
click at [367, 288] on input "[PERSON_NAME]" at bounding box center [231, 284] width 417 height 26
type input "C"
type input "[PERSON_NAME]"
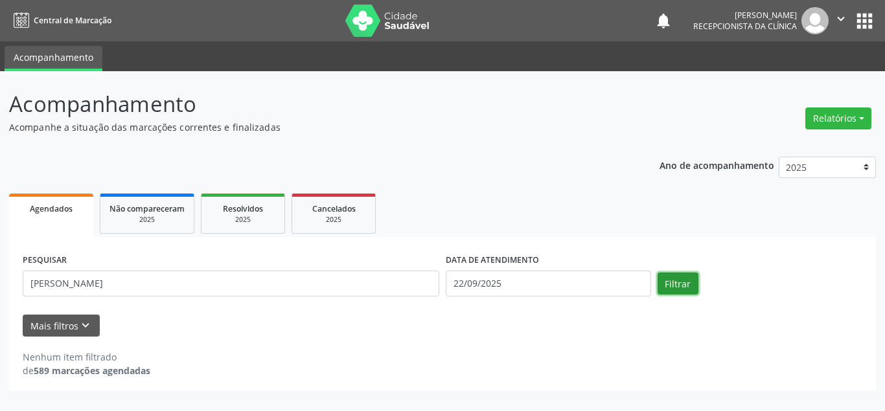
click at [677, 281] on button "Filtrar" at bounding box center [678, 284] width 41 height 22
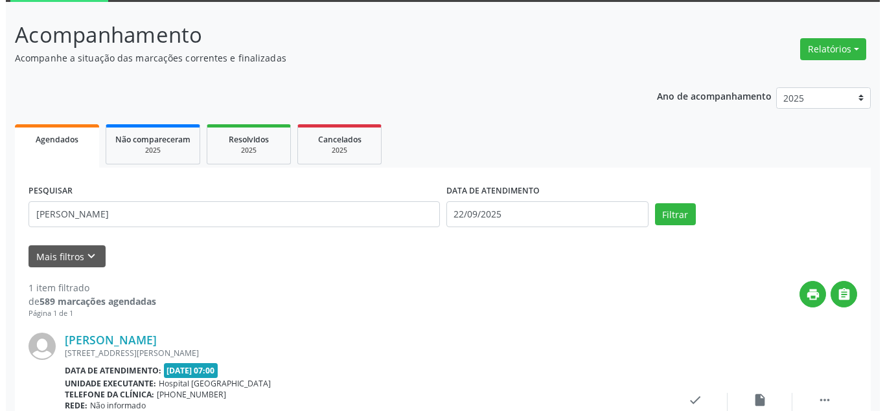
scroll to position [175, 0]
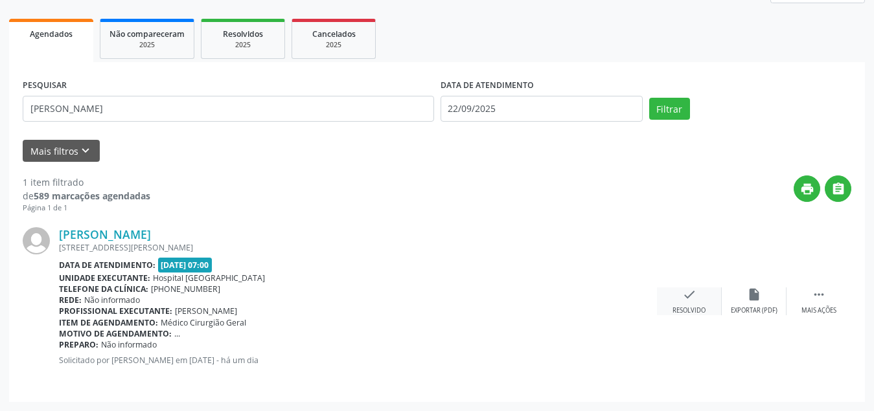
click at [686, 289] on icon "check" at bounding box center [689, 295] width 14 height 14
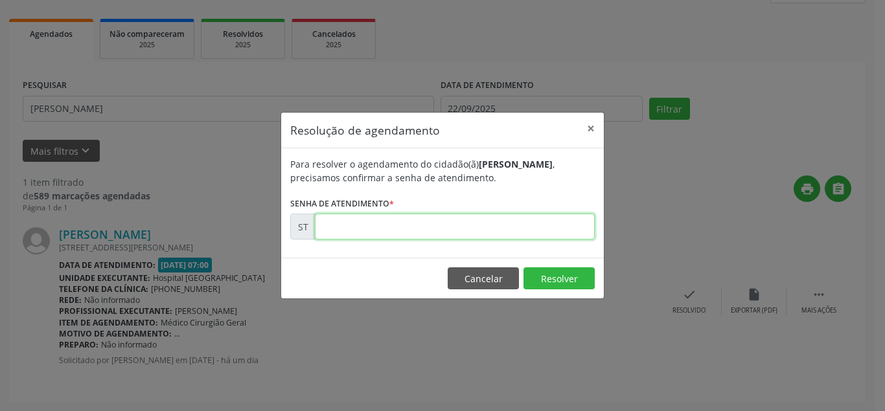
click at [560, 235] on input "text" at bounding box center [455, 227] width 280 height 26
type input "00021894"
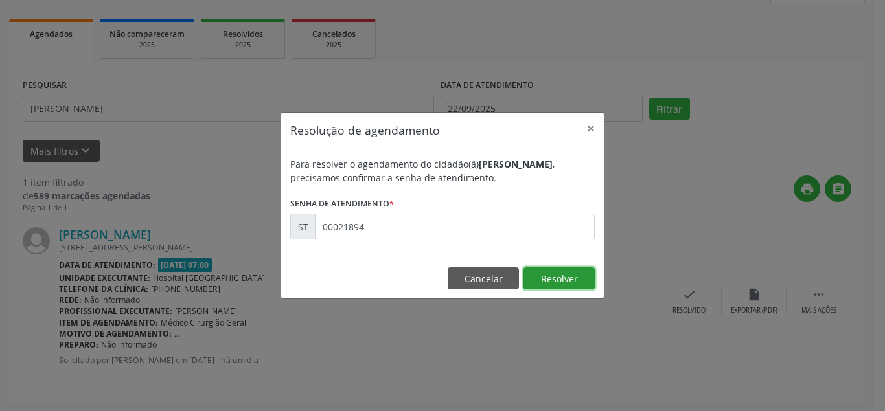
click at [570, 283] on button "Resolver" at bounding box center [559, 279] width 71 height 22
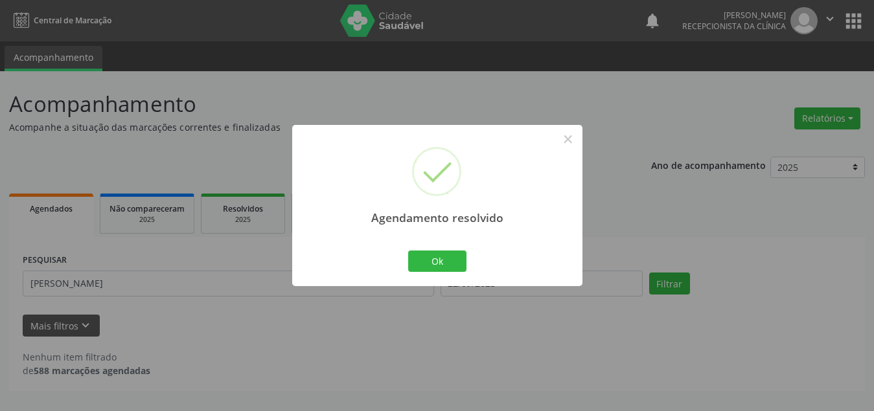
scroll to position [0, 0]
click at [430, 279] on div "Agendamento resolvido × Ok Cancel" at bounding box center [442, 205] width 290 height 161
drag, startPoint x: 454, startPoint y: 273, endPoint x: 446, endPoint y: 269, distance: 8.7
click at [450, 272] on div "Ok Cancel" at bounding box center [443, 261] width 64 height 27
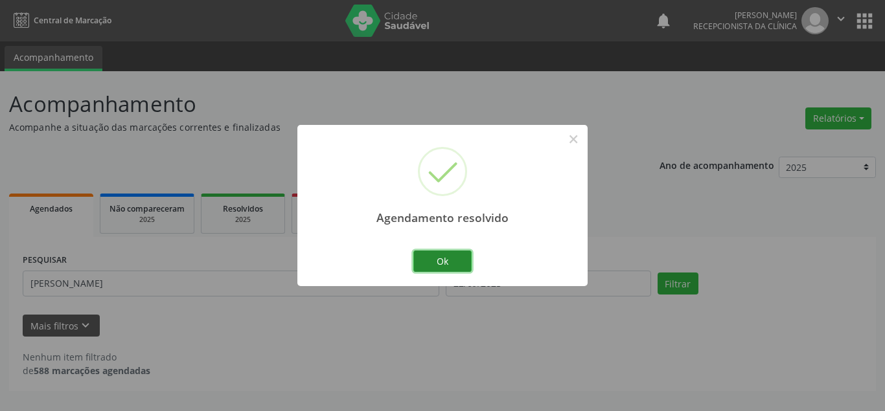
click at [445, 266] on button "Ok" at bounding box center [442, 262] width 58 height 22
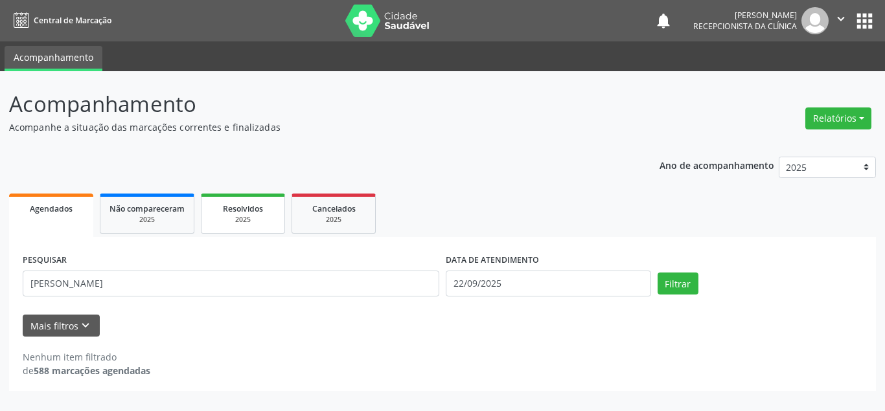
click at [241, 213] on span "Resolvidos" at bounding box center [243, 208] width 40 height 11
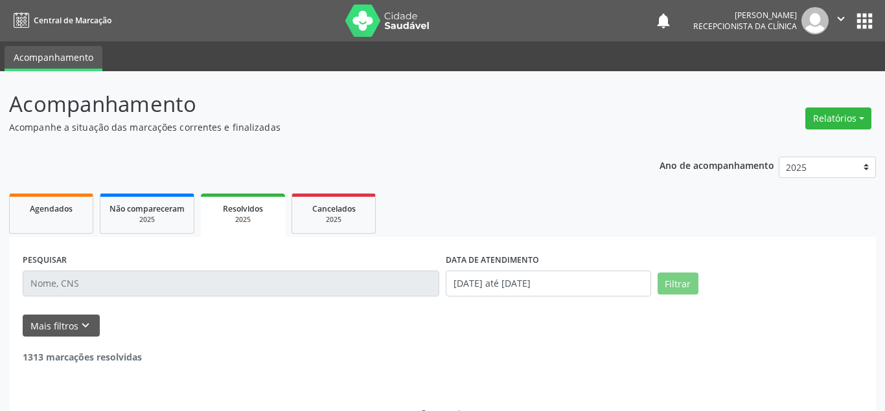
click at [236, 224] on div "2025" at bounding box center [243, 220] width 66 height 10
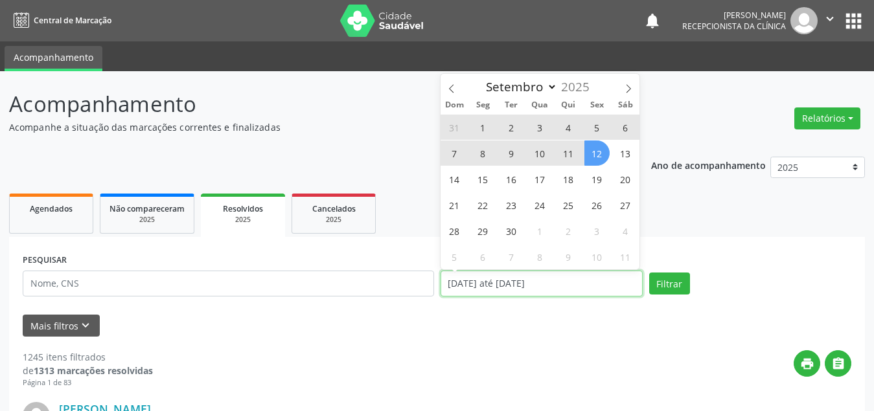
click at [561, 282] on input "[DATE] até [DATE]" at bounding box center [542, 284] width 202 height 26
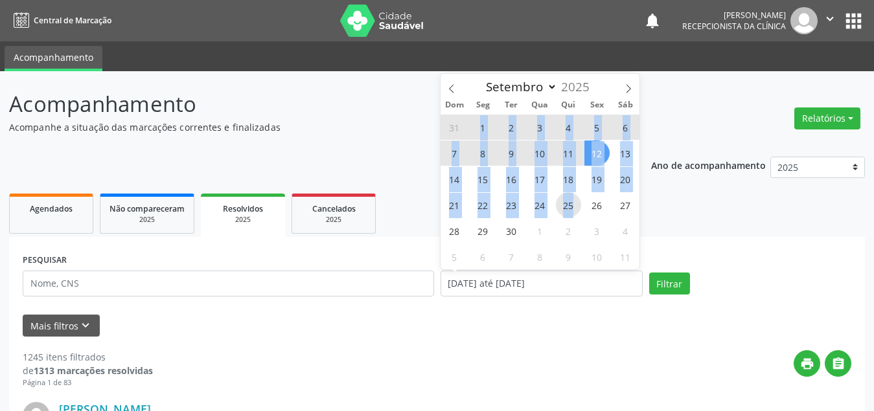
drag, startPoint x: 482, startPoint y: 128, endPoint x: 575, endPoint y: 208, distance: 122.7
click at [575, 208] on div "31 1 2 3 4 5 6 7 8 9 10 11 12 13 14 15 16 17 18 19 20 21 22 23 24 25 26 27 28 2…" at bounding box center [541, 192] width 200 height 156
click at [659, 287] on button "Filtrar" at bounding box center [669, 284] width 41 height 22
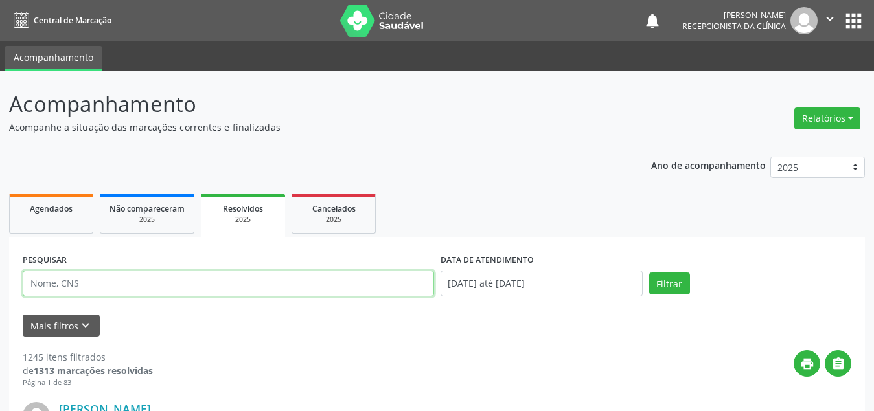
click at [253, 282] on input "text" at bounding box center [228, 284] width 411 height 26
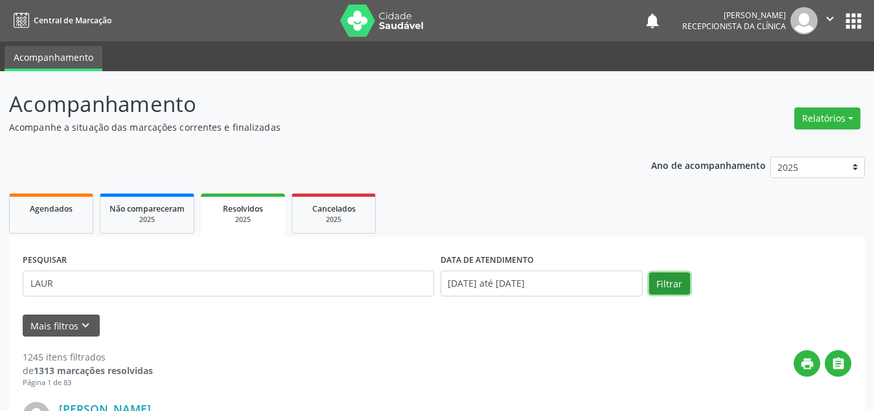
click at [671, 287] on button "Filtrar" at bounding box center [669, 284] width 41 height 22
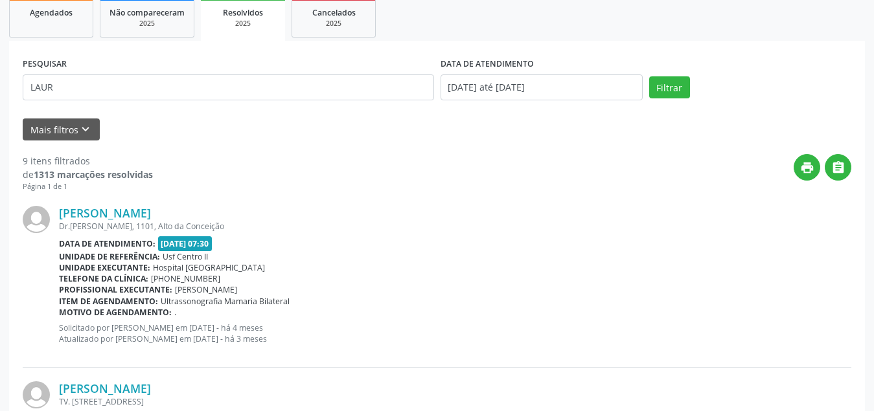
scroll to position [24, 0]
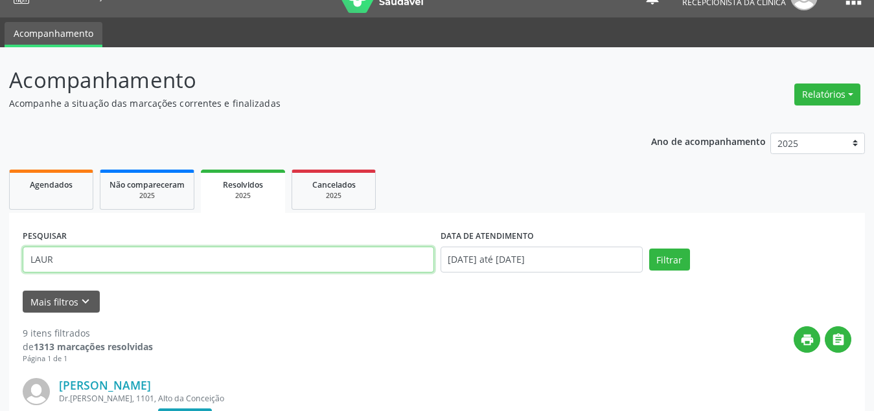
click at [93, 255] on input "LAUR" at bounding box center [228, 260] width 411 height 26
type input "LAURO"
click at [622, 399] on div "Dr.[PERSON_NAME], 1101, Alto da Conceição" at bounding box center [455, 398] width 793 height 11
click at [675, 264] on button "Filtrar" at bounding box center [669, 260] width 41 height 22
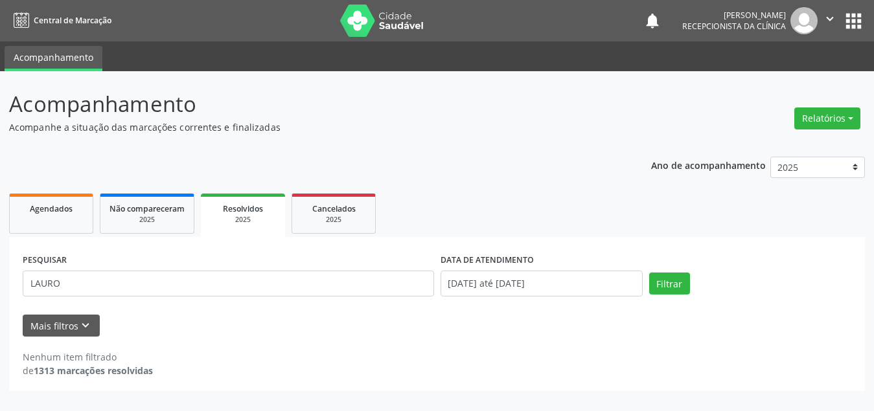
scroll to position [0, 0]
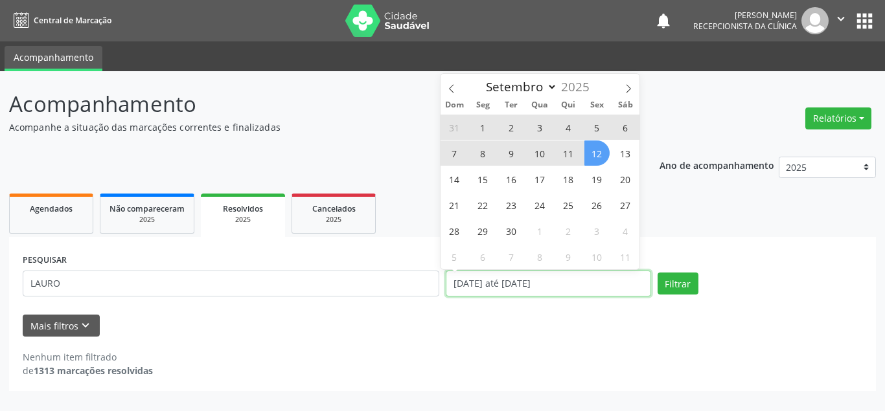
click at [470, 281] on input "[DATE] até [DATE]" at bounding box center [548, 284] width 205 height 26
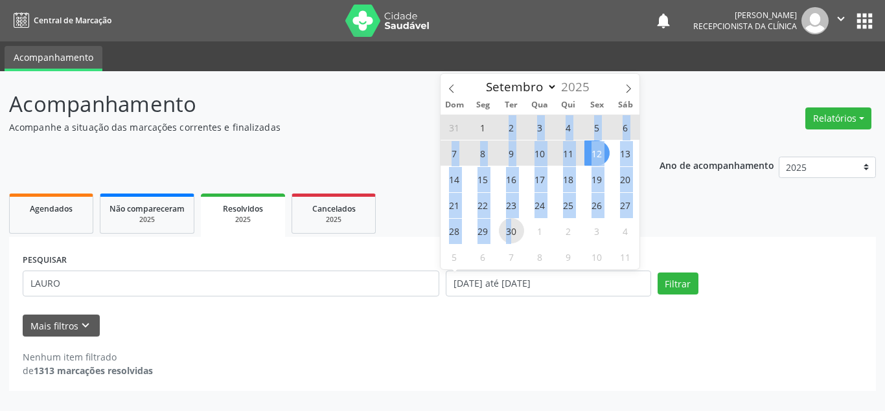
drag, startPoint x: 485, startPoint y: 128, endPoint x: 511, endPoint y: 223, distance: 98.3
click at [511, 223] on div "31 1 2 3 4 5 6 7 8 9 10 11 12 13 14 15 16 17 18 19 20 21 22 23 24 25 26 27 28 2…" at bounding box center [541, 192] width 200 height 156
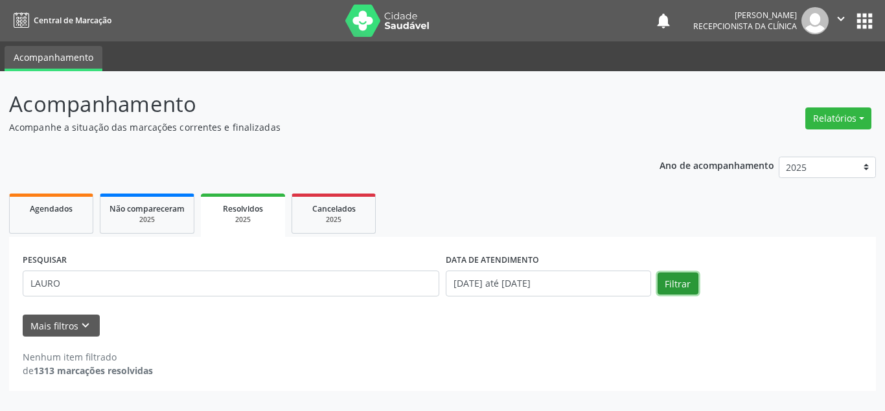
click at [671, 284] on button "Filtrar" at bounding box center [678, 284] width 41 height 22
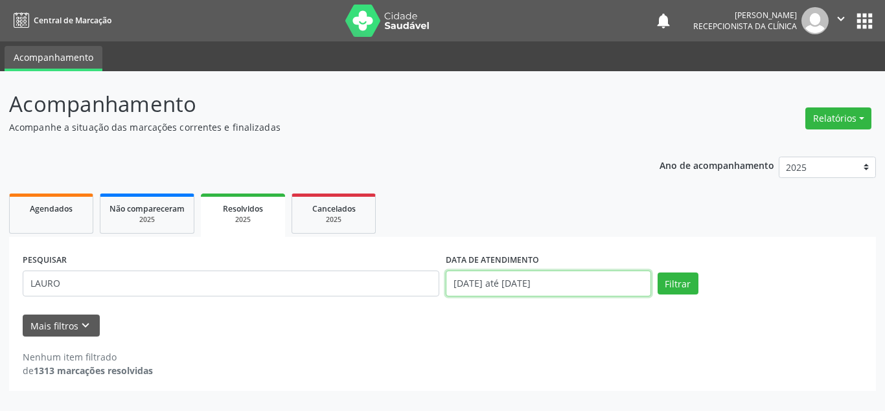
click at [509, 277] on input "[DATE] até [DATE]" at bounding box center [548, 284] width 205 height 26
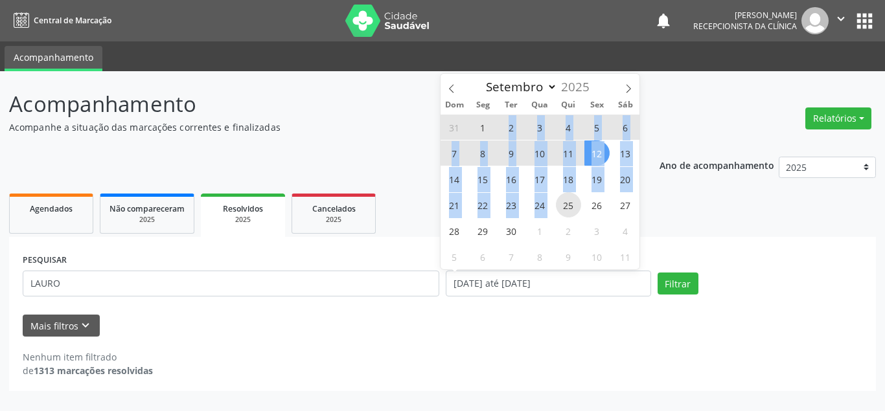
drag, startPoint x: 519, startPoint y: 137, endPoint x: 563, endPoint y: 202, distance: 77.8
click at [563, 202] on div "31 1 2 3 4 5 6 7 8 9 10 11 12 13 14 15 16 17 18 19 20 21 22 23 24 25 26 27 28 2…" at bounding box center [541, 192] width 200 height 156
click at [563, 202] on span "25" at bounding box center [568, 204] width 25 height 25
type input "25/09/2025"
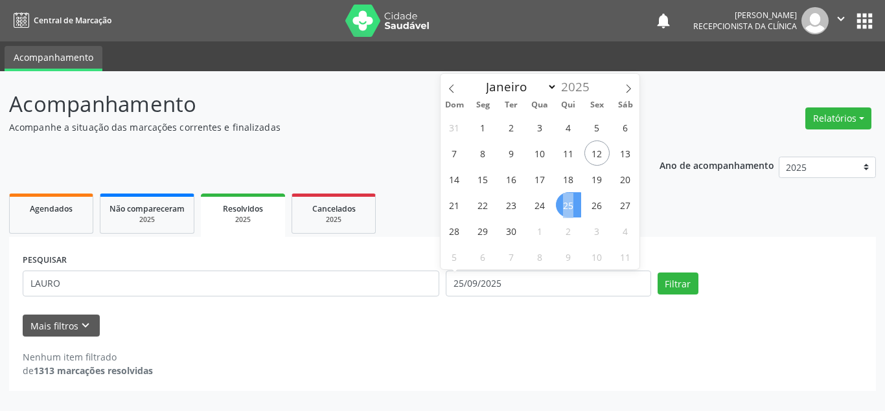
click at [563, 202] on span "25" at bounding box center [568, 204] width 25 height 25
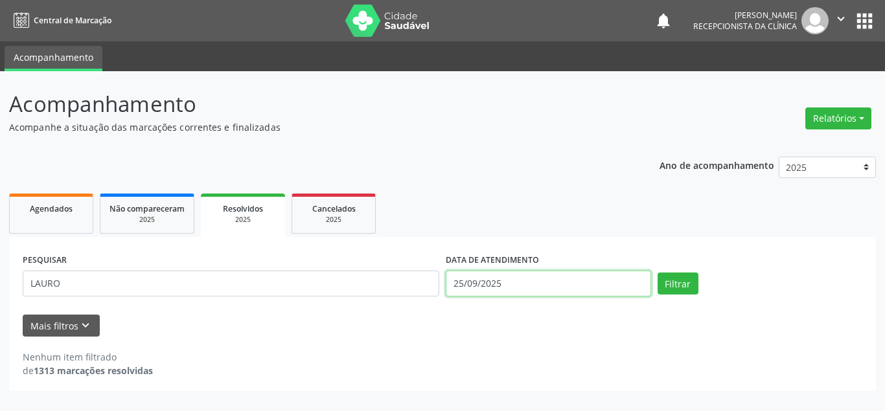
click at [514, 282] on input "25/09/2025" at bounding box center [548, 284] width 205 height 26
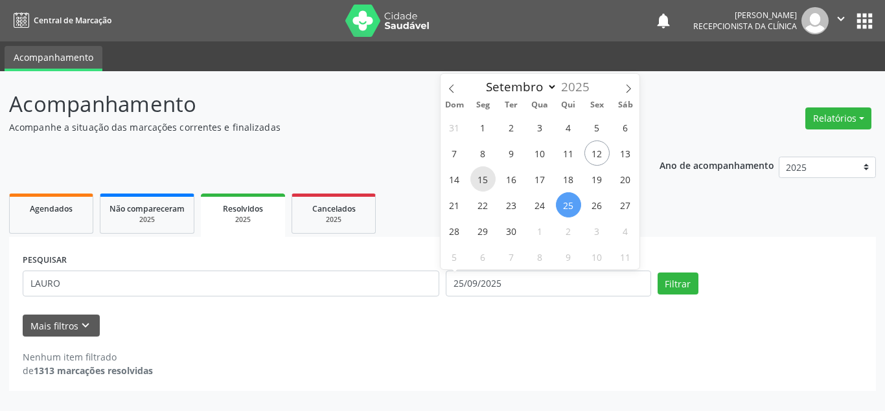
click at [478, 179] on span "15" at bounding box center [482, 179] width 25 height 25
type input "[DATE]"
click at [478, 178] on span "15" at bounding box center [482, 179] width 25 height 25
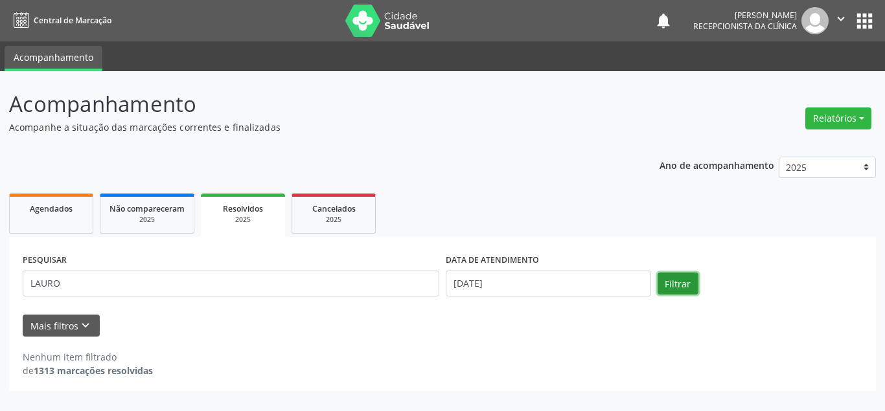
click at [671, 288] on button "Filtrar" at bounding box center [678, 284] width 41 height 22
click at [669, 288] on button "Filtrar" at bounding box center [678, 284] width 41 height 22
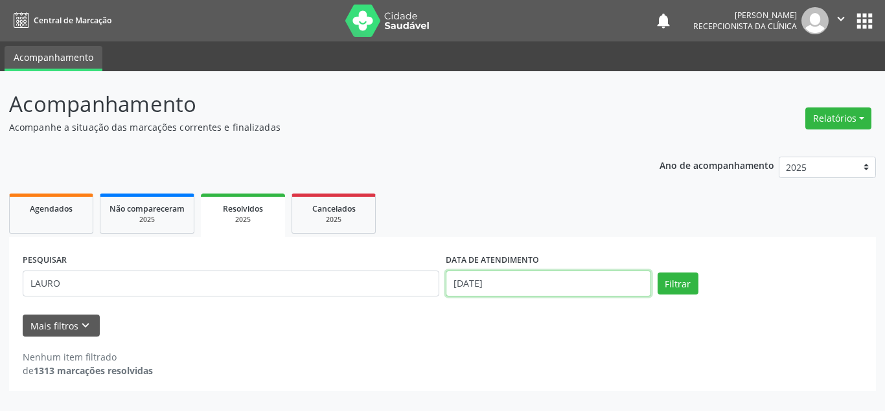
click at [494, 286] on input "[DATE]" at bounding box center [548, 284] width 205 height 26
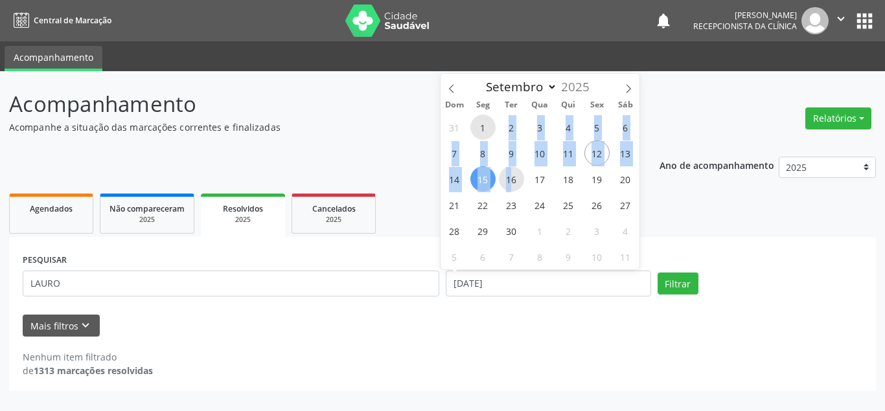
drag, startPoint x: 487, startPoint y: 126, endPoint x: 511, endPoint y: 187, distance: 64.9
click at [511, 187] on div "31 1 2 3 4 5 6 7 8 9 10 11 12 13 14 15 16 17 18 19 20 21 22 23 24 25 26 27 28 2…" at bounding box center [541, 192] width 200 height 156
click at [674, 288] on button "Filtrar" at bounding box center [678, 284] width 41 height 22
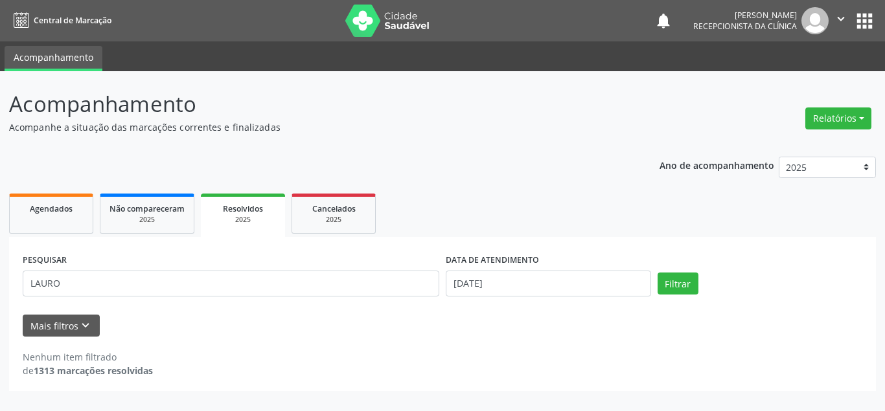
click at [269, 215] on div "2025" at bounding box center [243, 220] width 66 height 10
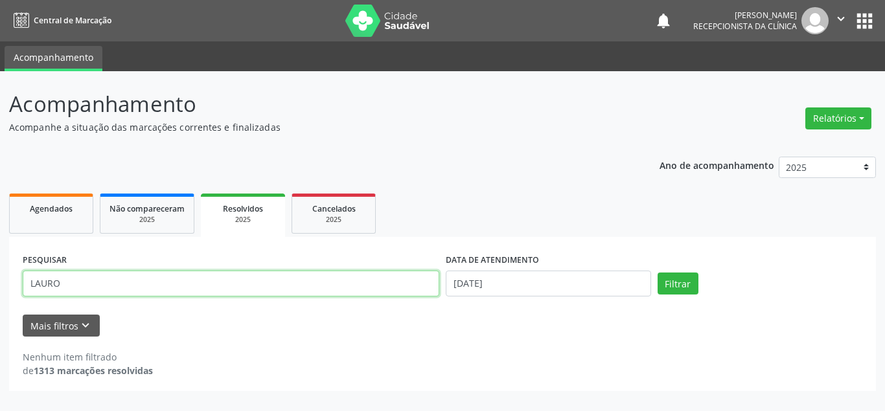
click at [152, 284] on input "LAURO" at bounding box center [231, 284] width 417 height 26
type input "LAURO"
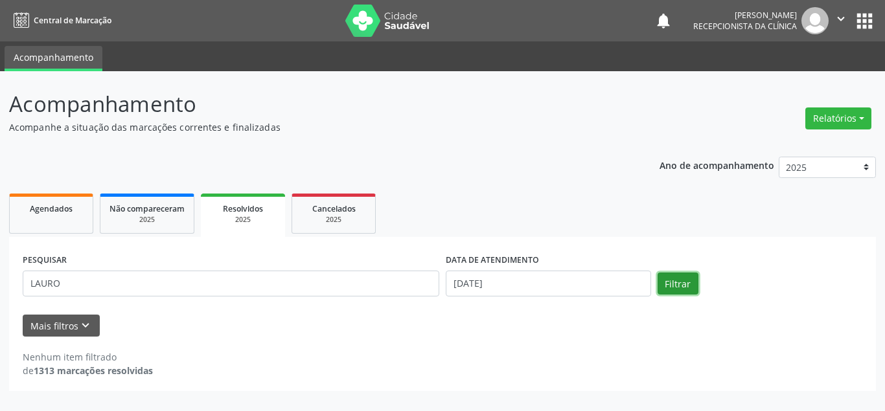
click at [664, 290] on button "Filtrar" at bounding box center [678, 284] width 41 height 22
click at [80, 214] on div "Agendados" at bounding box center [51, 209] width 65 height 14
select select "8"
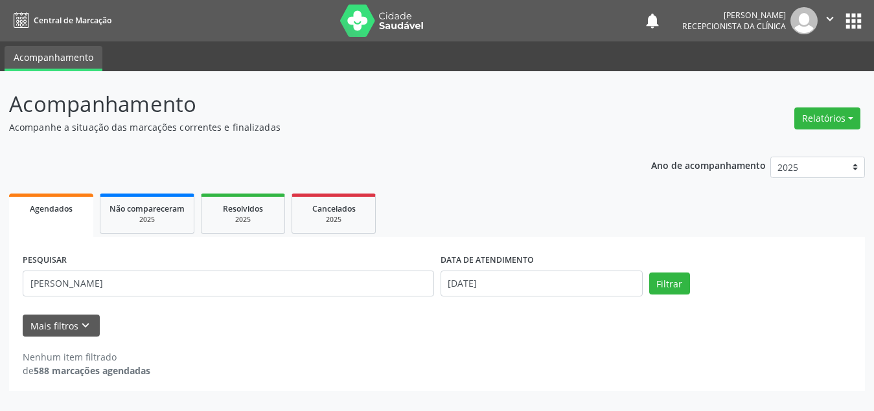
click at [47, 213] on span "Agendados" at bounding box center [51, 208] width 43 height 11
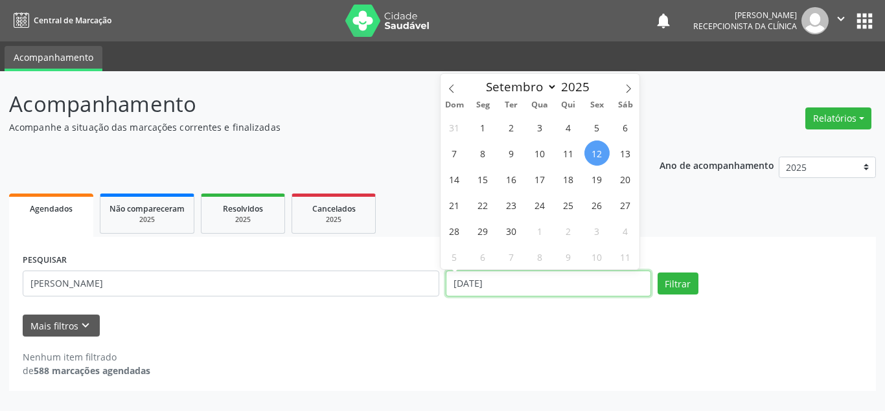
click at [545, 286] on input "[DATE]" at bounding box center [548, 284] width 205 height 26
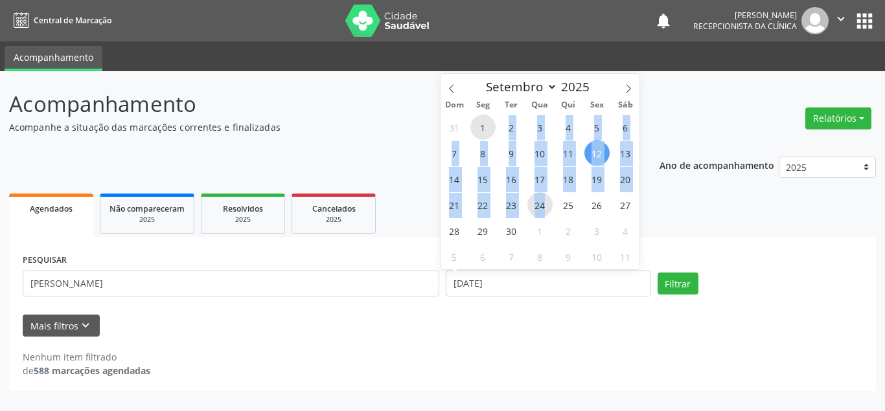
drag, startPoint x: 491, startPoint y: 131, endPoint x: 544, endPoint y: 194, distance: 82.3
click at [544, 194] on div "31 1 2 3 4 5 6 7 8 9 10 11 12 13 14 15 16 17 18 19 20 21 22 23 24 25 26 27 28 2…" at bounding box center [541, 192] width 200 height 156
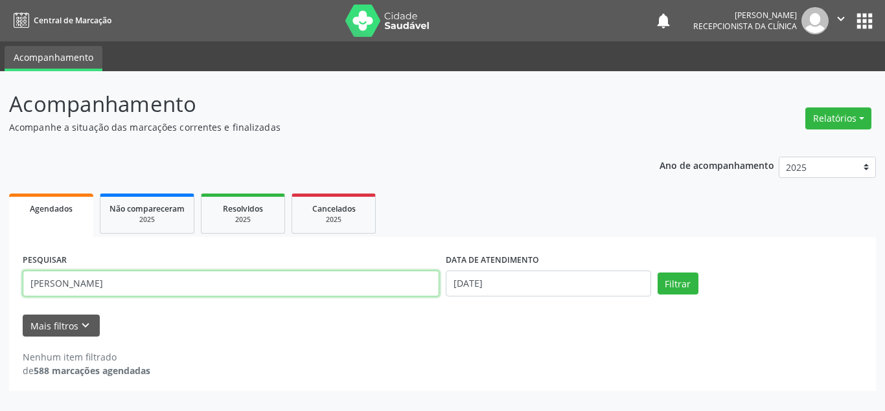
drag, startPoint x: 154, startPoint y: 284, endPoint x: 0, endPoint y: 271, distance: 154.2
click at [0, 272] on div "Acompanhamento Acompanhe a situação das marcações correntes e finalizadas Relat…" at bounding box center [442, 241] width 885 height 340
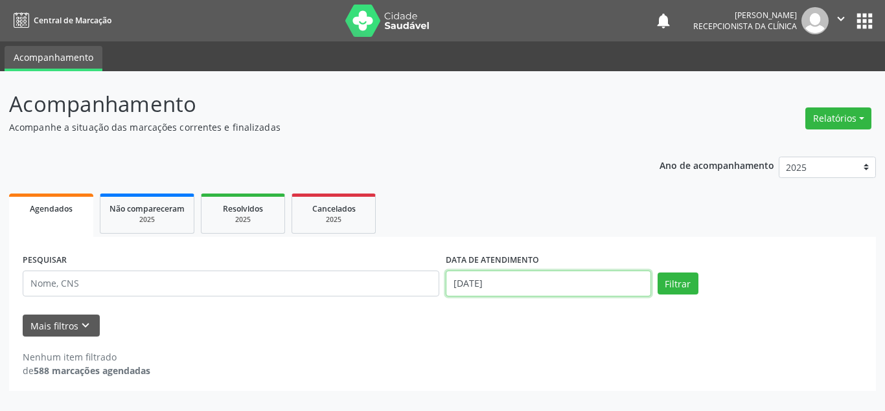
click at [499, 279] on input "[DATE]" at bounding box center [548, 284] width 205 height 26
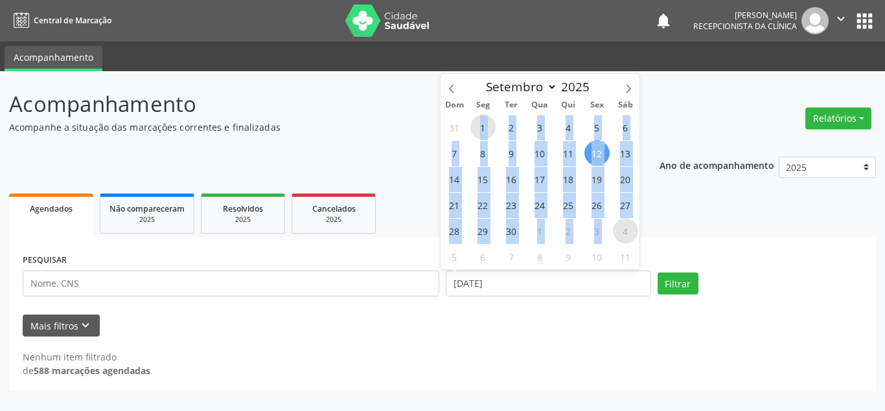
drag, startPoint x: 480, startPoint y: 131, endPoint x: 622, endPoint y: 227, distance: 171.3
click at [622, 227] on div "31 1 2 3 4 5 6 7 8 9 10 11 12 13 14 15 16 17 18 19 20 21 22 23 24 25 26 27 28 2…" at bounding box center [541, 192] width 200 height 156
click at [677, 293] on button "Filtrar" at bounding box center [678, 284] width 41 height 22
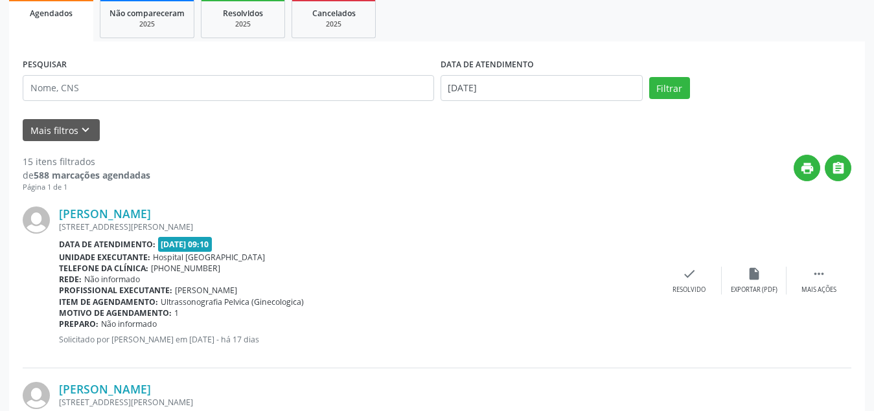
scroll to position [194, 0]
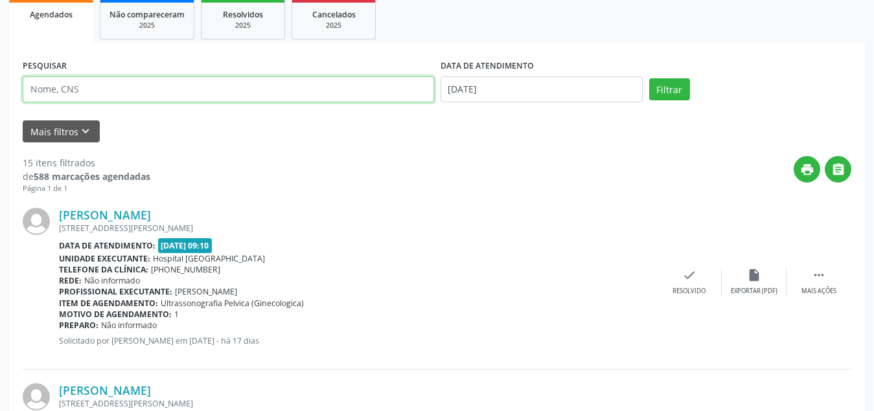
click at [137, 89] on input "text" at bounding box center [228, 89] width 411 height 26
type input "LAURO"
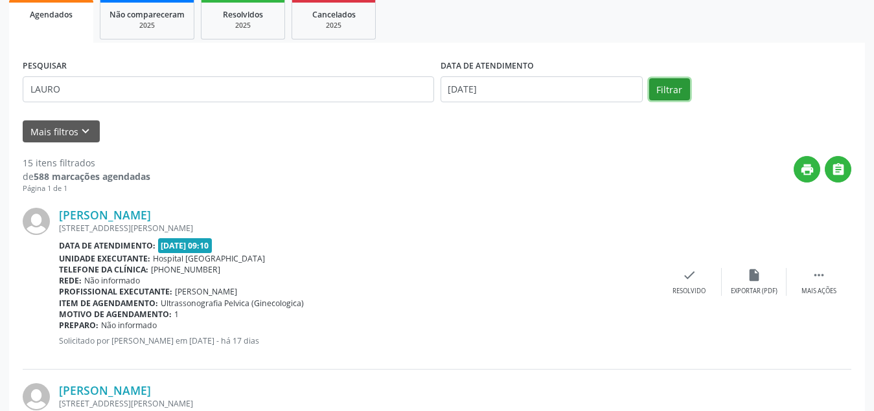
click at [669, 82] on button "Filtrar" at bounding box center [669, 89] width 41 height 22
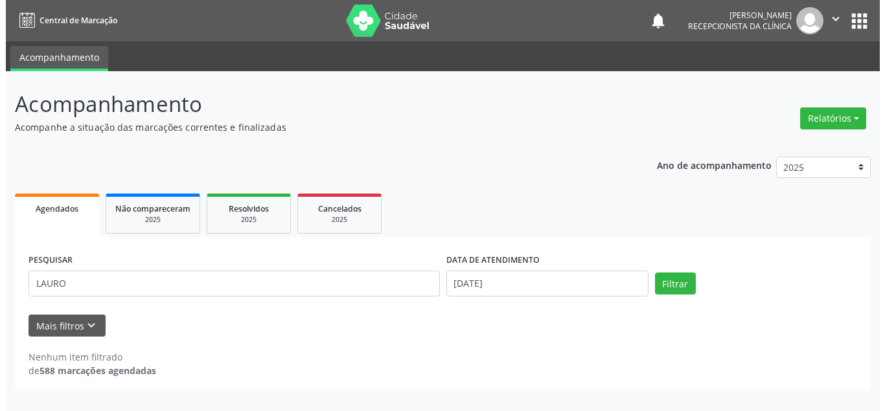
scroll to position [0, 0]
